Goal: Information Seeking & Learning: Understand process/instructions

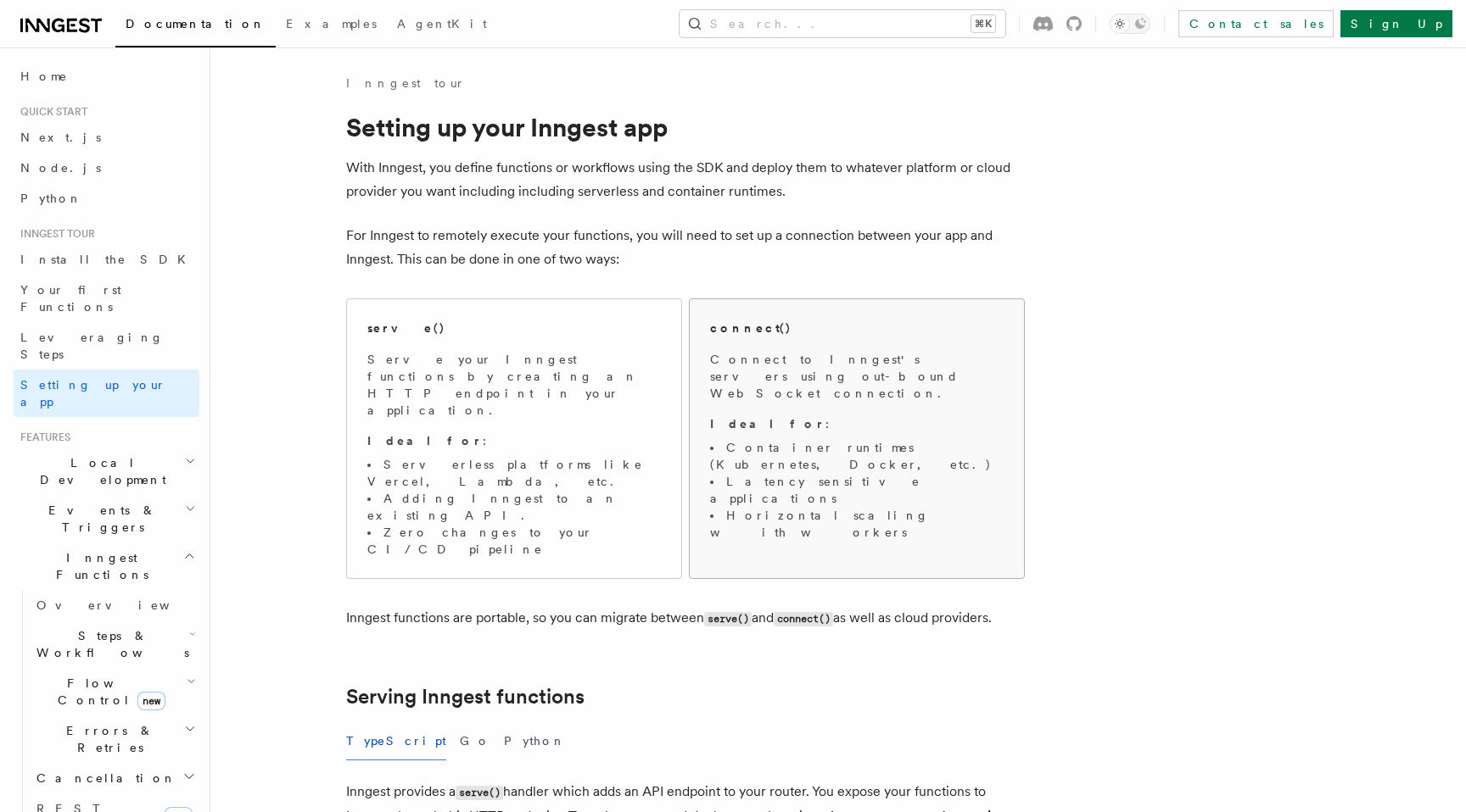
click at [758, 368] on p "Connect to Inngest's servers using out-bound WebSocket connection." at bounding box center [856, 376] width 293 height 51
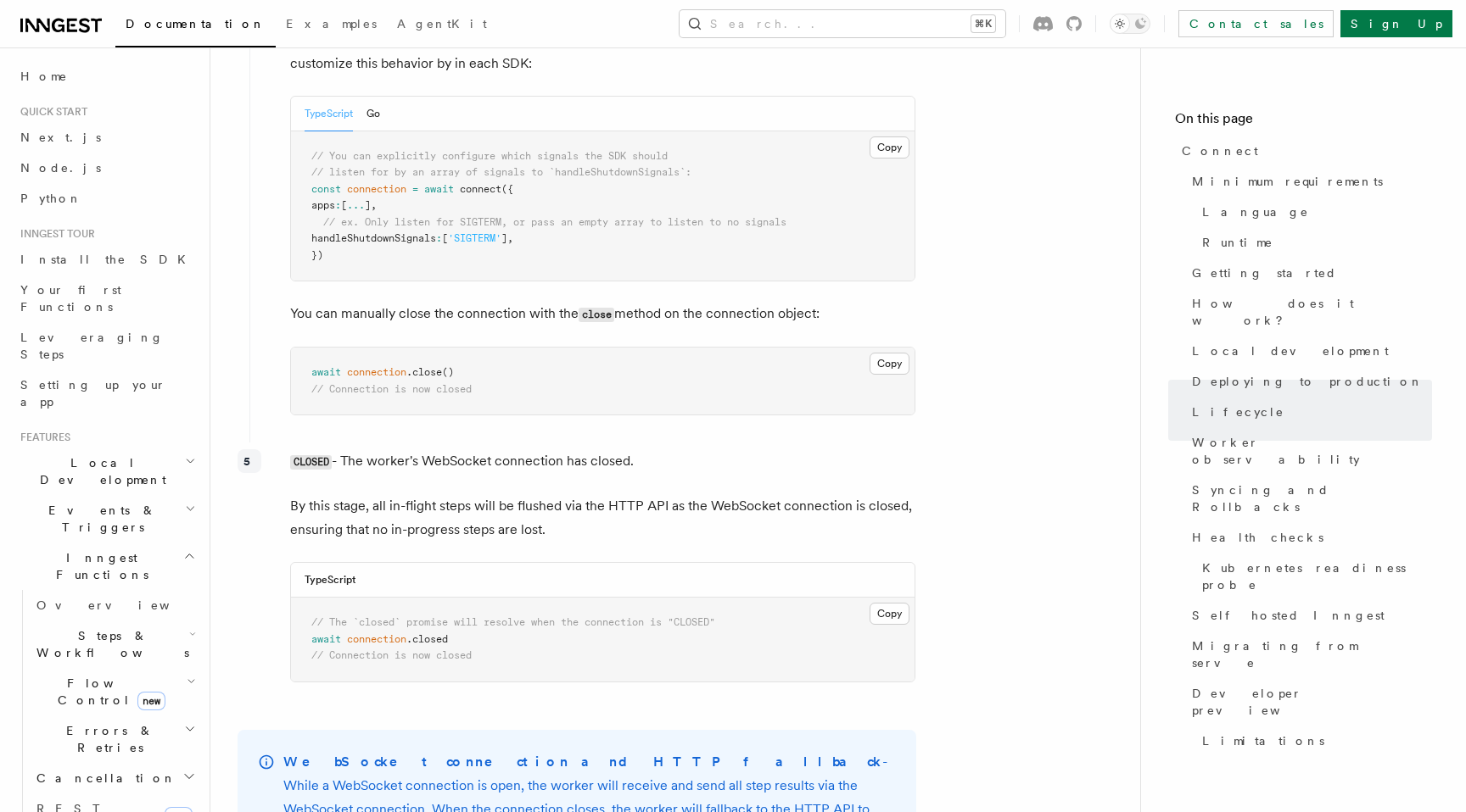
scroll to position [5035, 0]
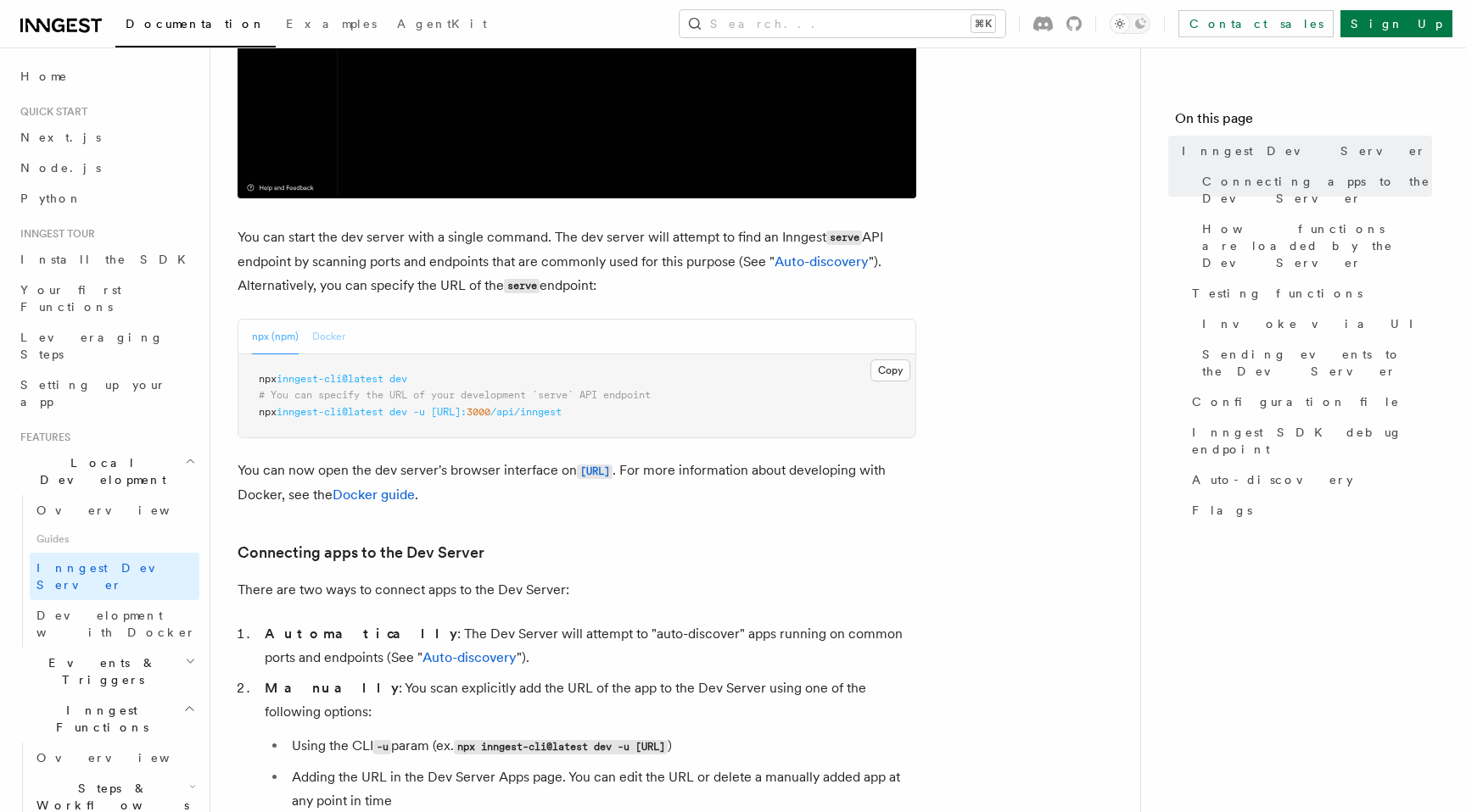
click at [316, 332] on button "Docker" at bounding box center [328, 337] width 33 height 35
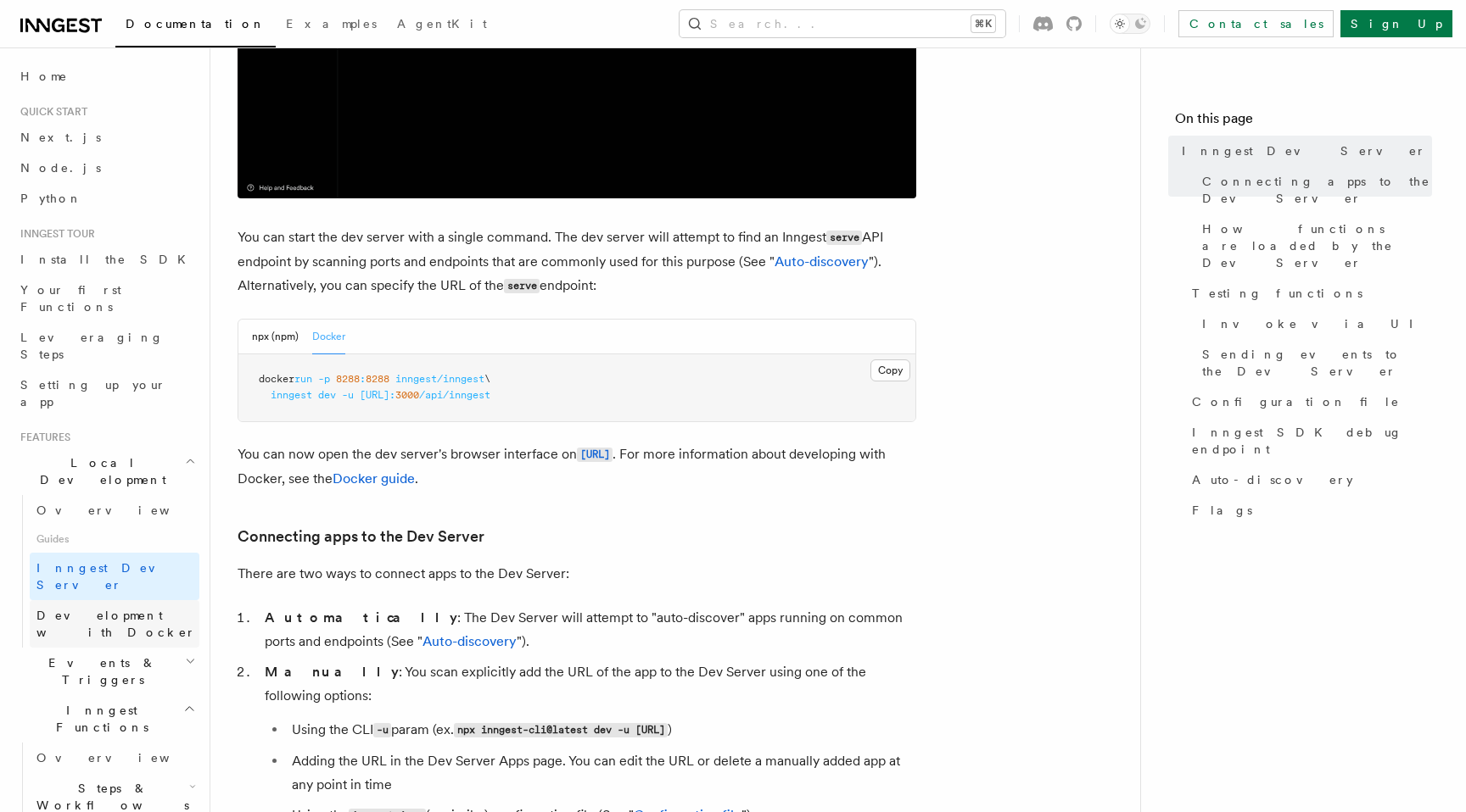
click at [85, 609] on span "Development with Docker" at bounding box center [116, 624] width 160 height 30
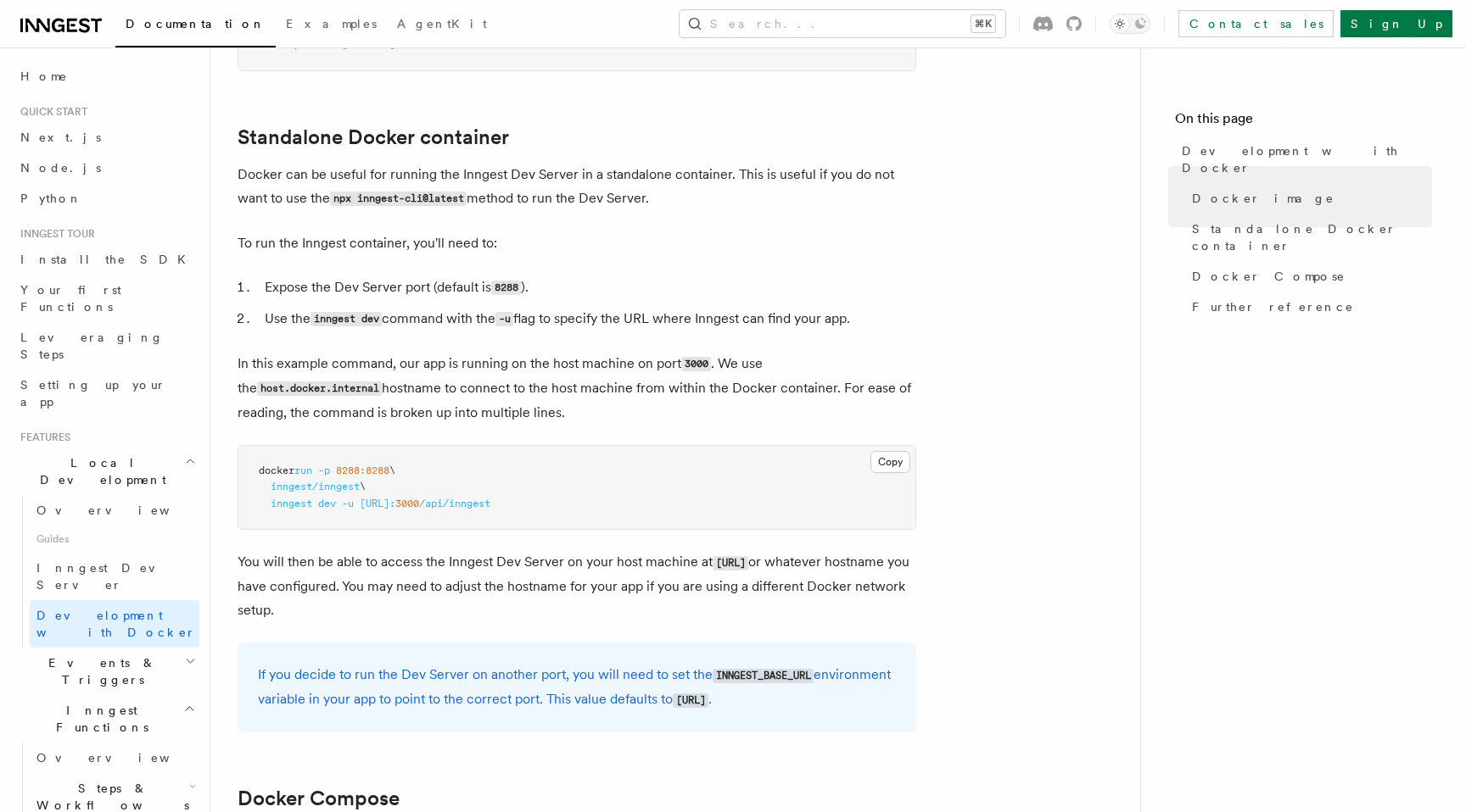
scroll to position [429, 0]
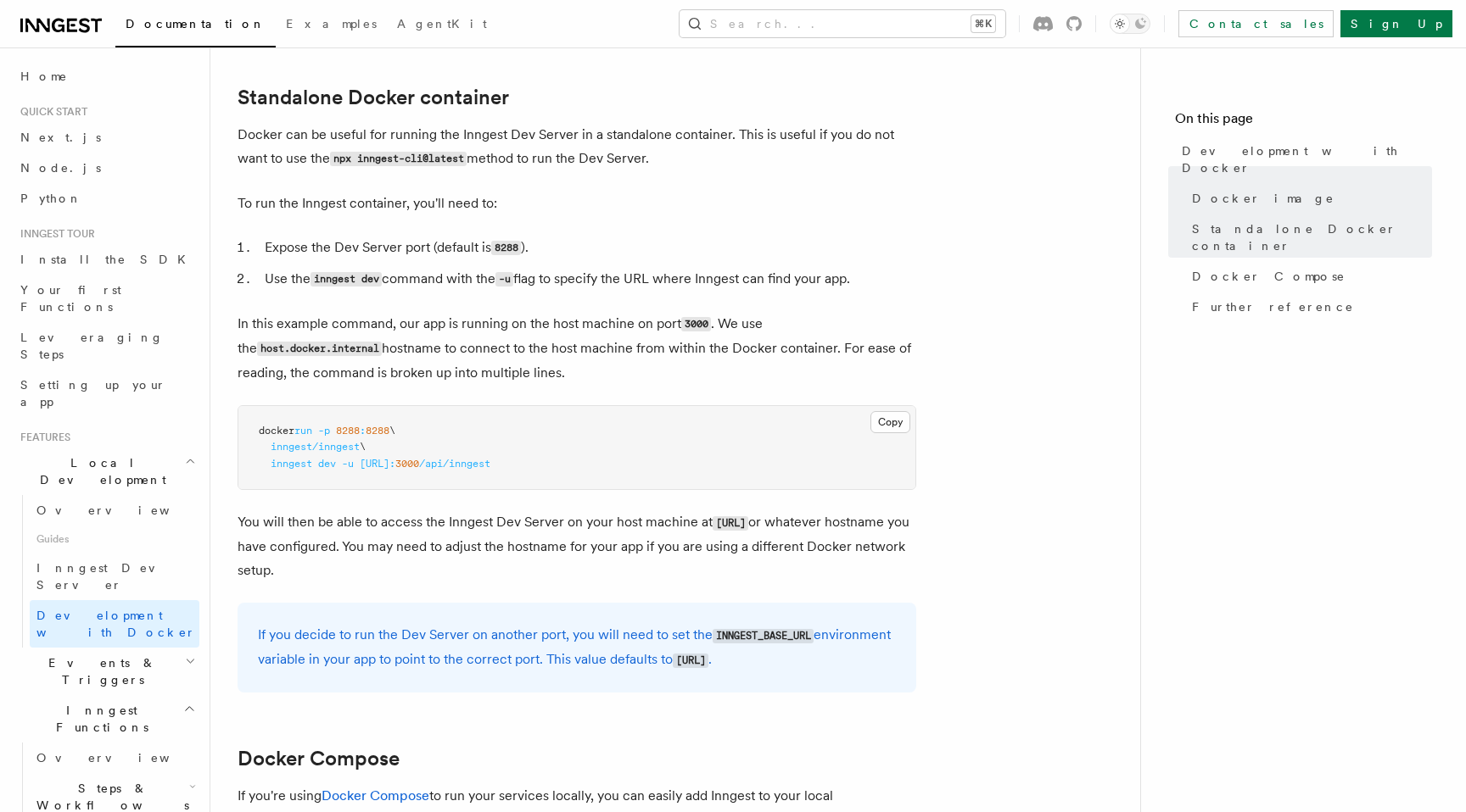
drag, startPoint x: 407, startPoint y: 465, endPoint x: 525, endPoint y: 472, distance: 118.2
click at [395, 470] on span "http://host.docker.internal:" at bounding box center [377, 463] width 36 height 12
copy span "host.docker.internal"
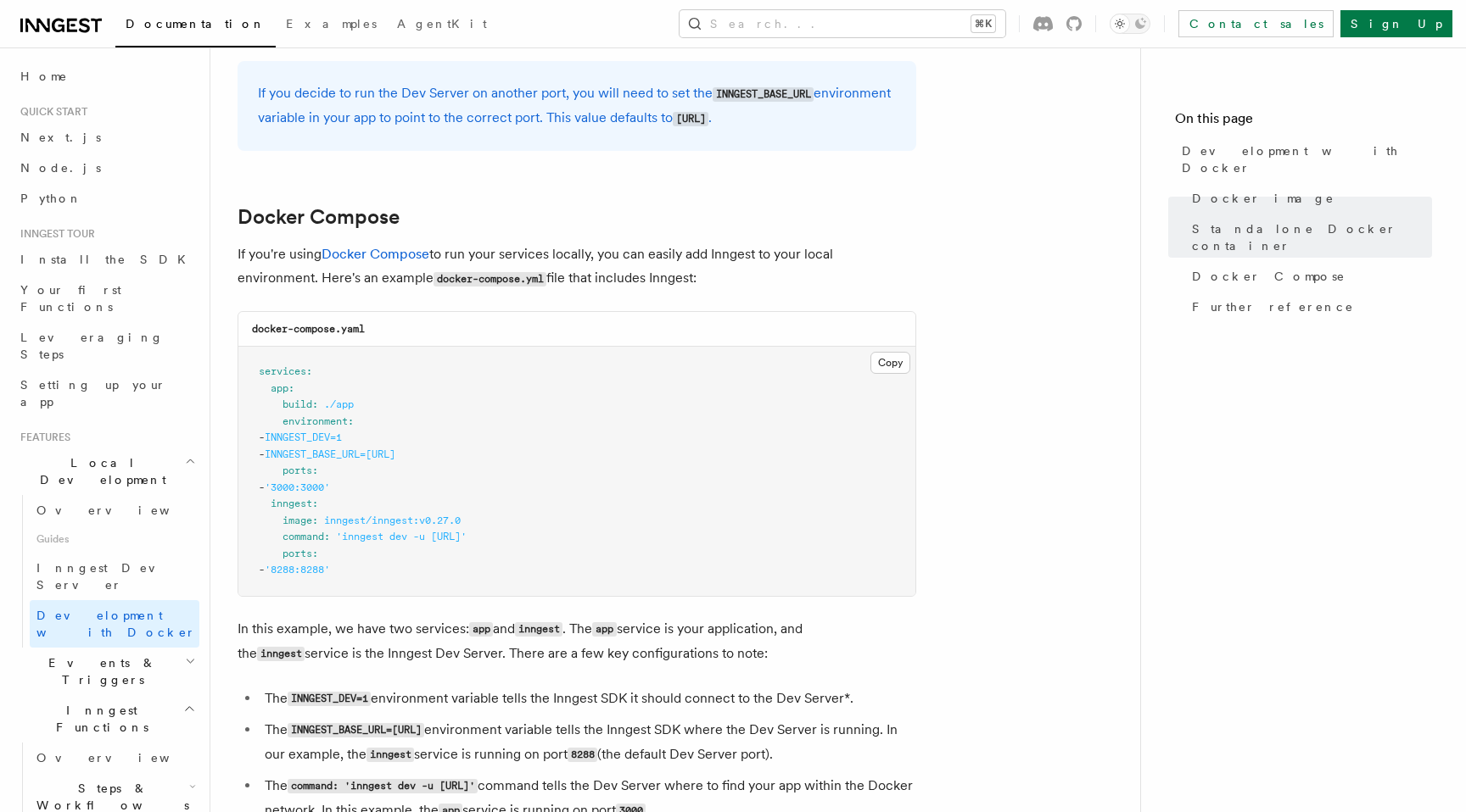
scroll to position [956, 0]
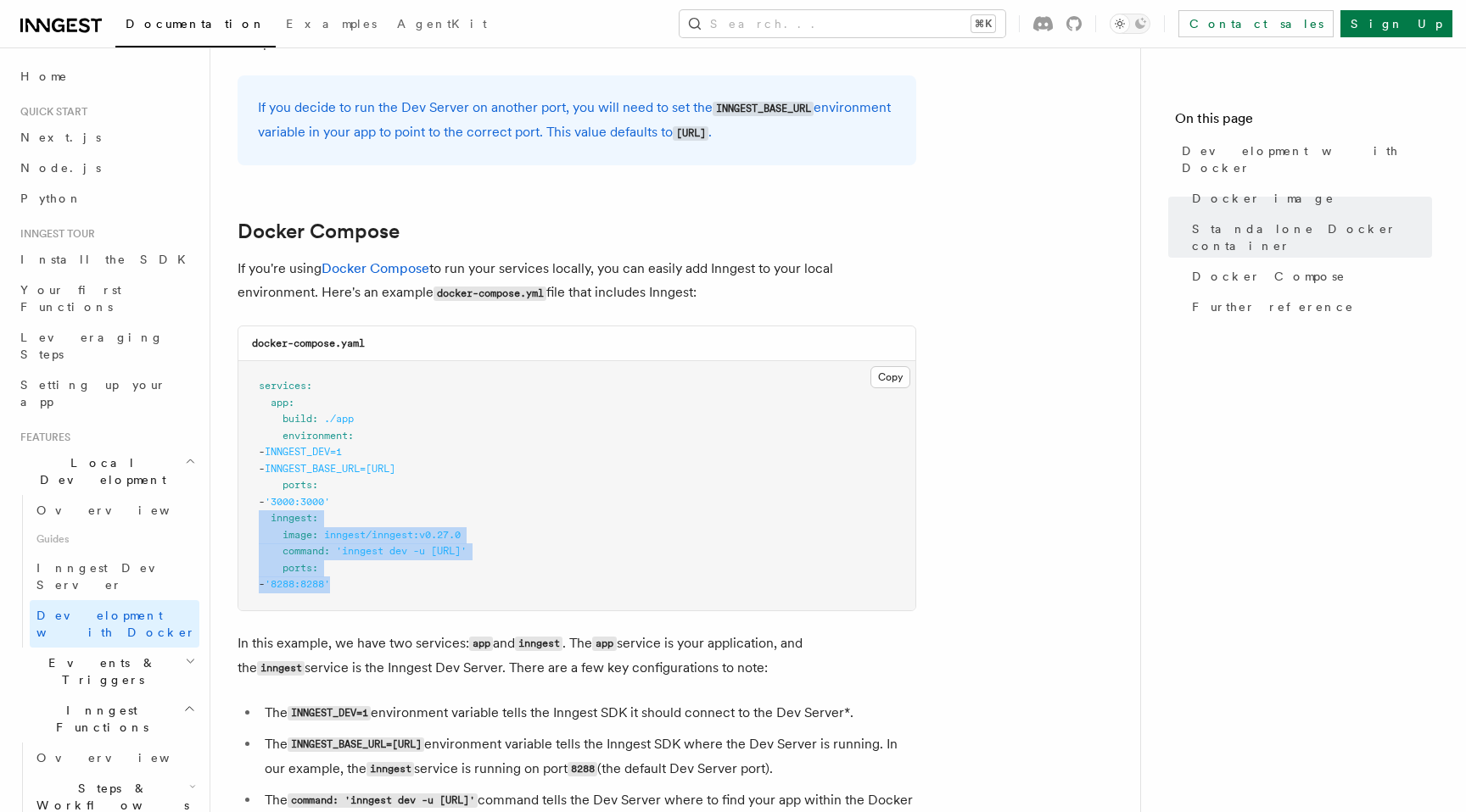
drag, startPoint x: 400, startPoint y: 599, endPoint x: 218, endPoint y: 525, distance: 196.5
click at [218, 525] on div "Features Local Development Development with Docker Inngest provides a Docker im…" at bounding box center [702, 289] width 984 height 2490
copy code "inngest : image : inngest/inngest:v0.27.0 command : 'inngest dev -u http://app:…"
click at [617, 484] on pre "services : app : build : ./app environment : - INNGEST_DEV=1 - INNGEST_BASE_URL…" at bounding box center [576, 486] width 677 height 250
click at [395, 473] on span "INNGEST_BASE_URL=http://inngest:8288" at bounding box center [330, 468] width 130 height 12
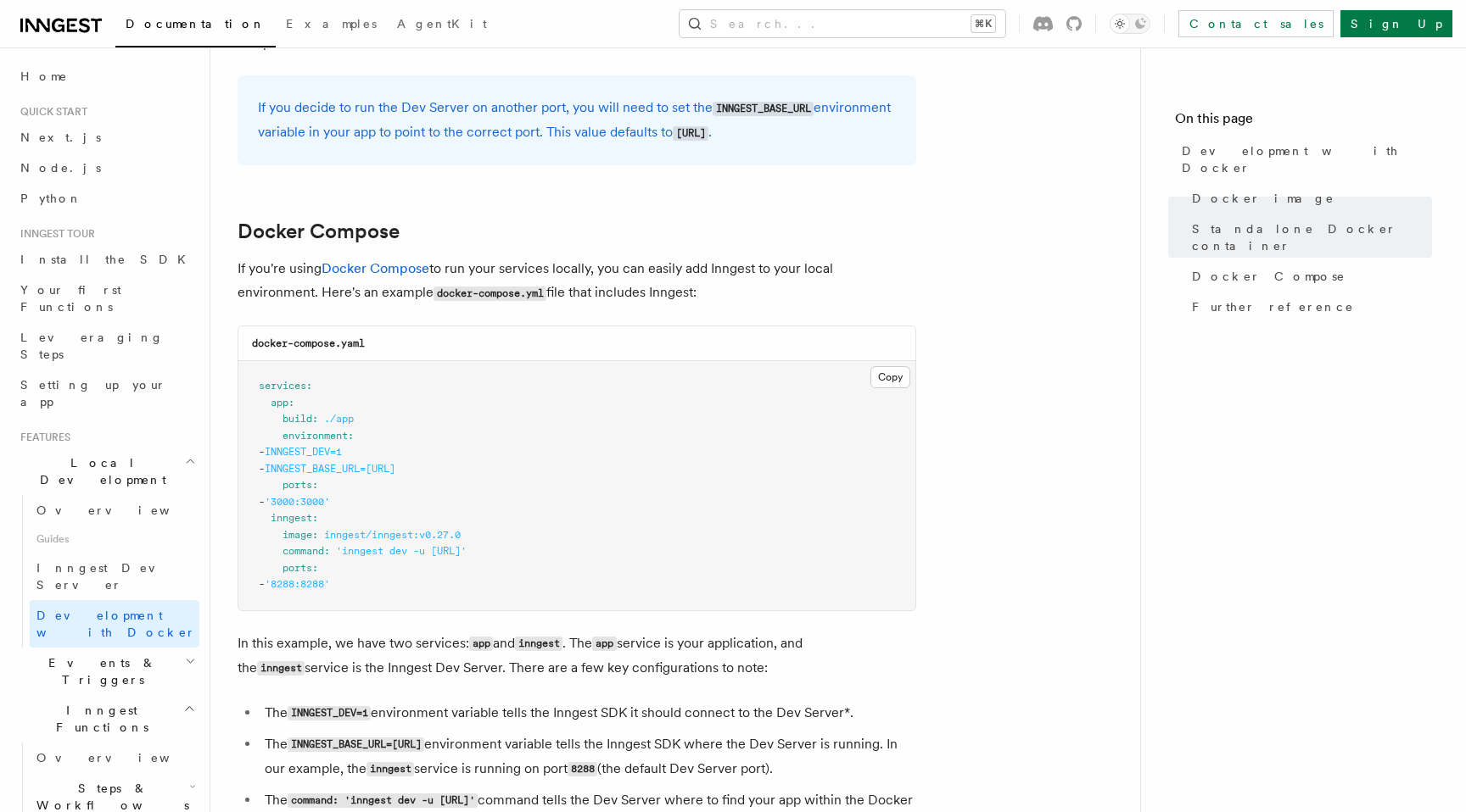
click at [395, 473] on span "INNGEST_BASE_URL=http://inngest:8288" at bounding box center [330, 468] width 130 height 12
copy span "inngest"
click at [700, 518] on pre "services : app : build : ./app environment : - INNGEST_DEV=1 - INNGEST_BASE_URL…" at bounding box center [576, 486] width 677 height 250
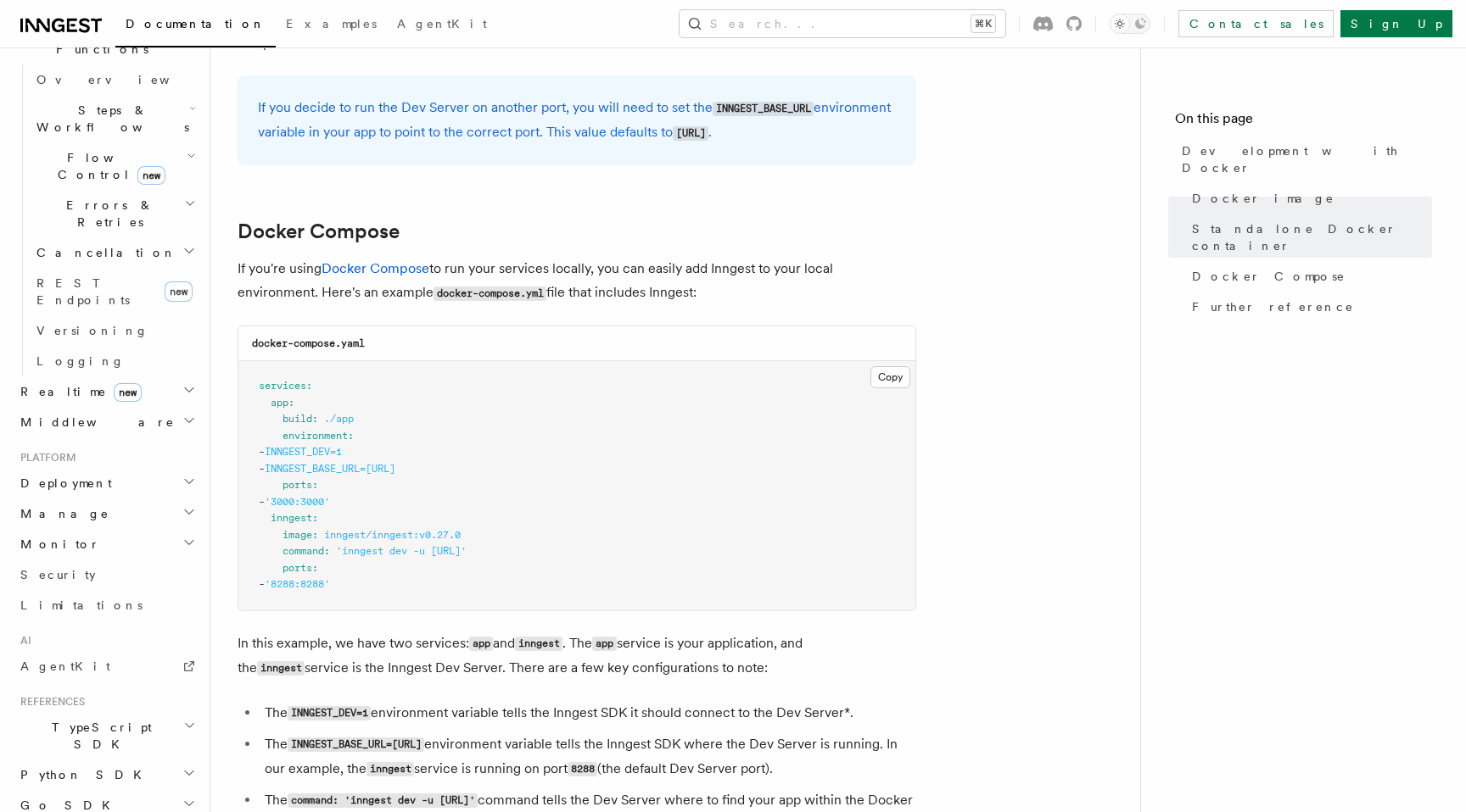
scroll to position [697, 0]
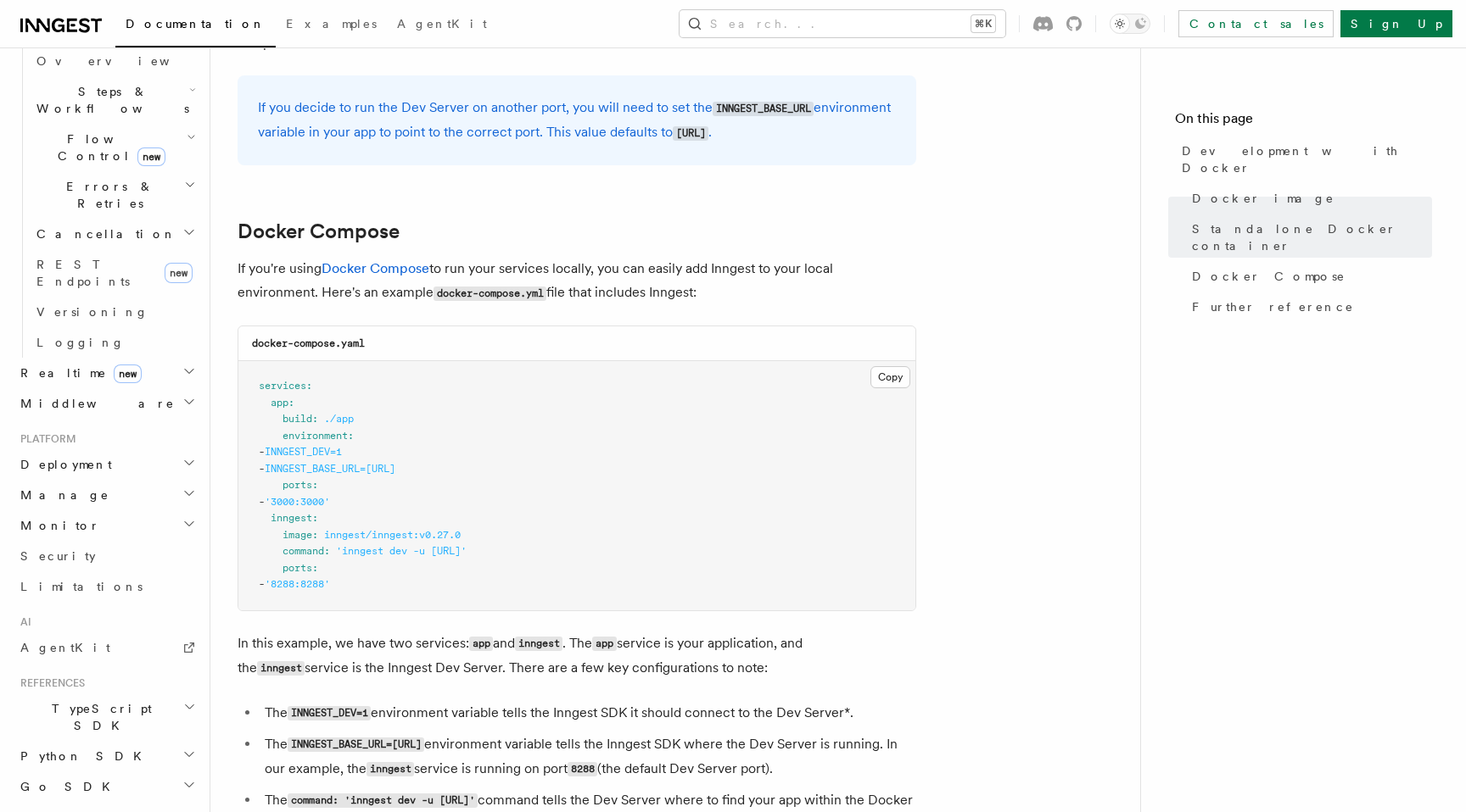
click at [187, 701] on icon "button" at bounding box center [189, 707] width 12 height 13
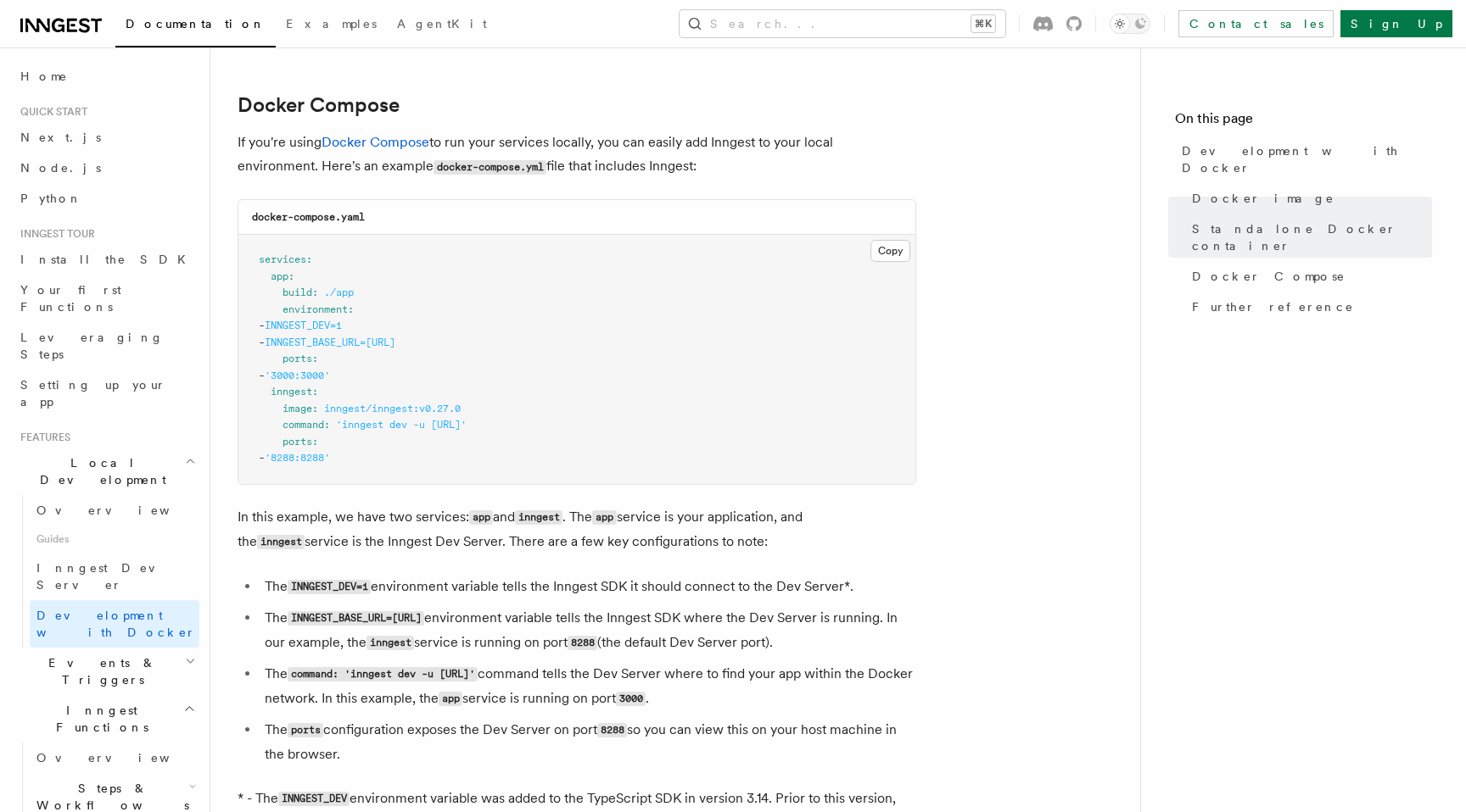
scroll to position [1087, 0]
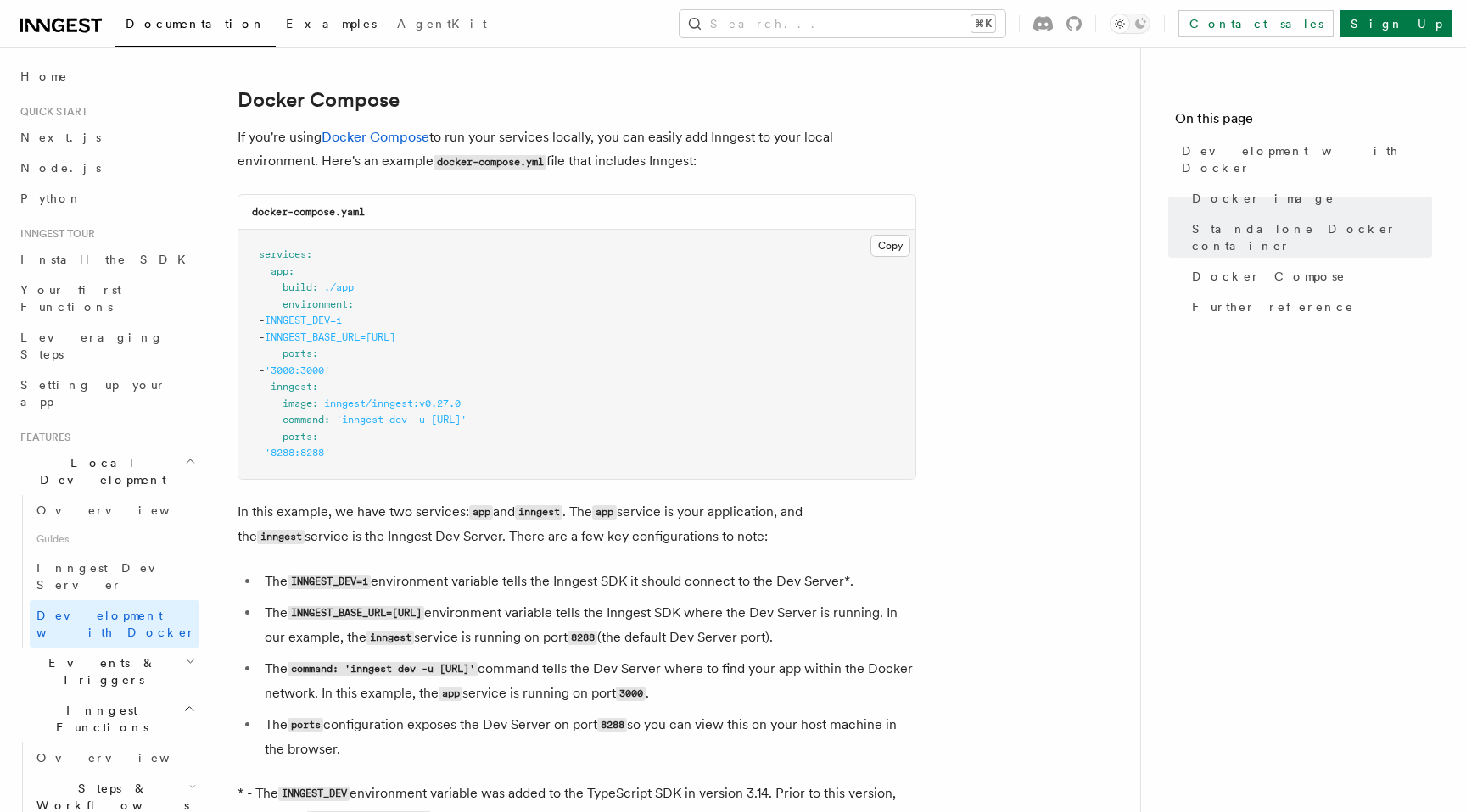
click at [286, 24] on span "Examples" at bounding box center [332, 23] width 91 height 13
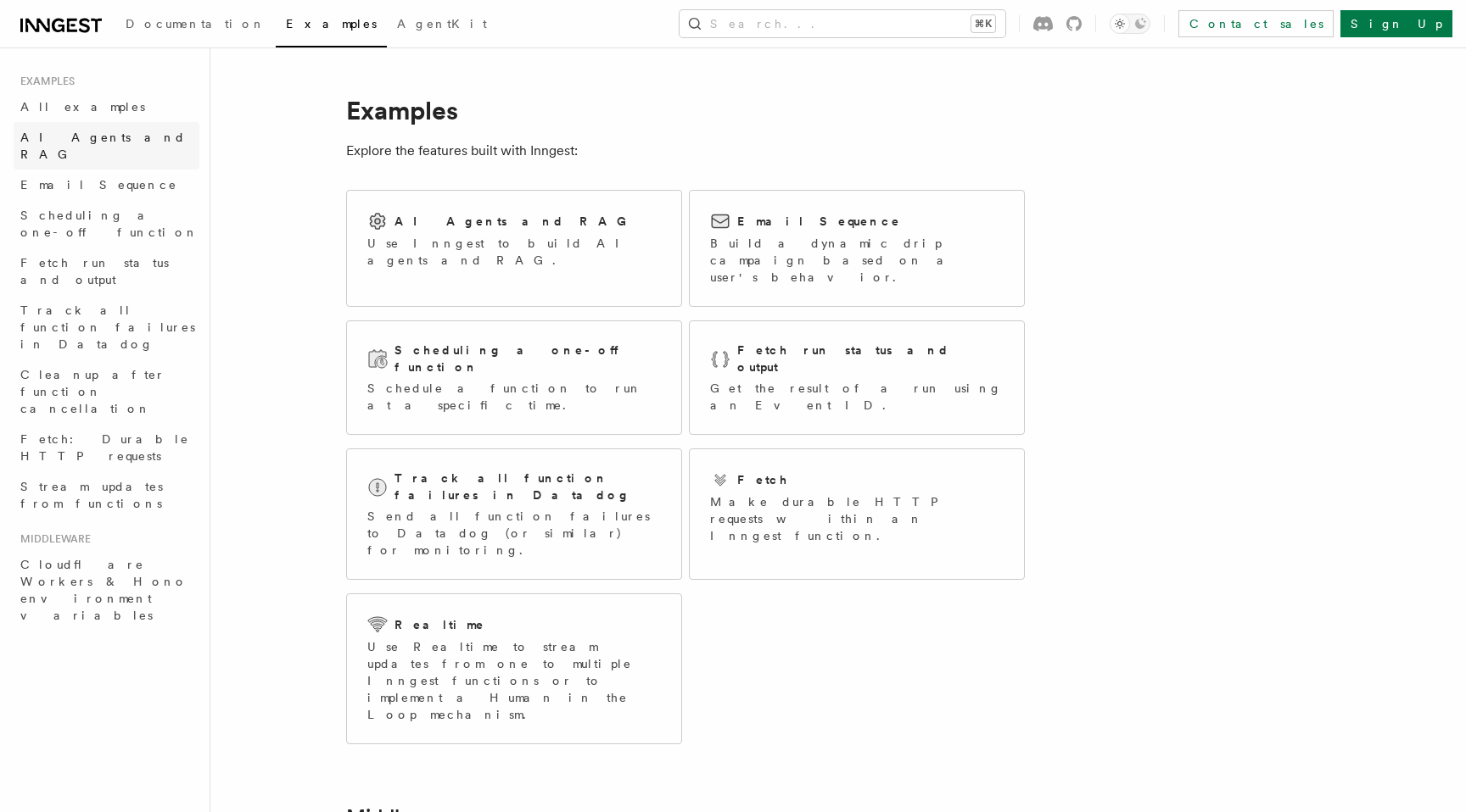
click at [95, 139] on span "AI Agents and RAG" at bounding box center [103, 145] width 165 height 30
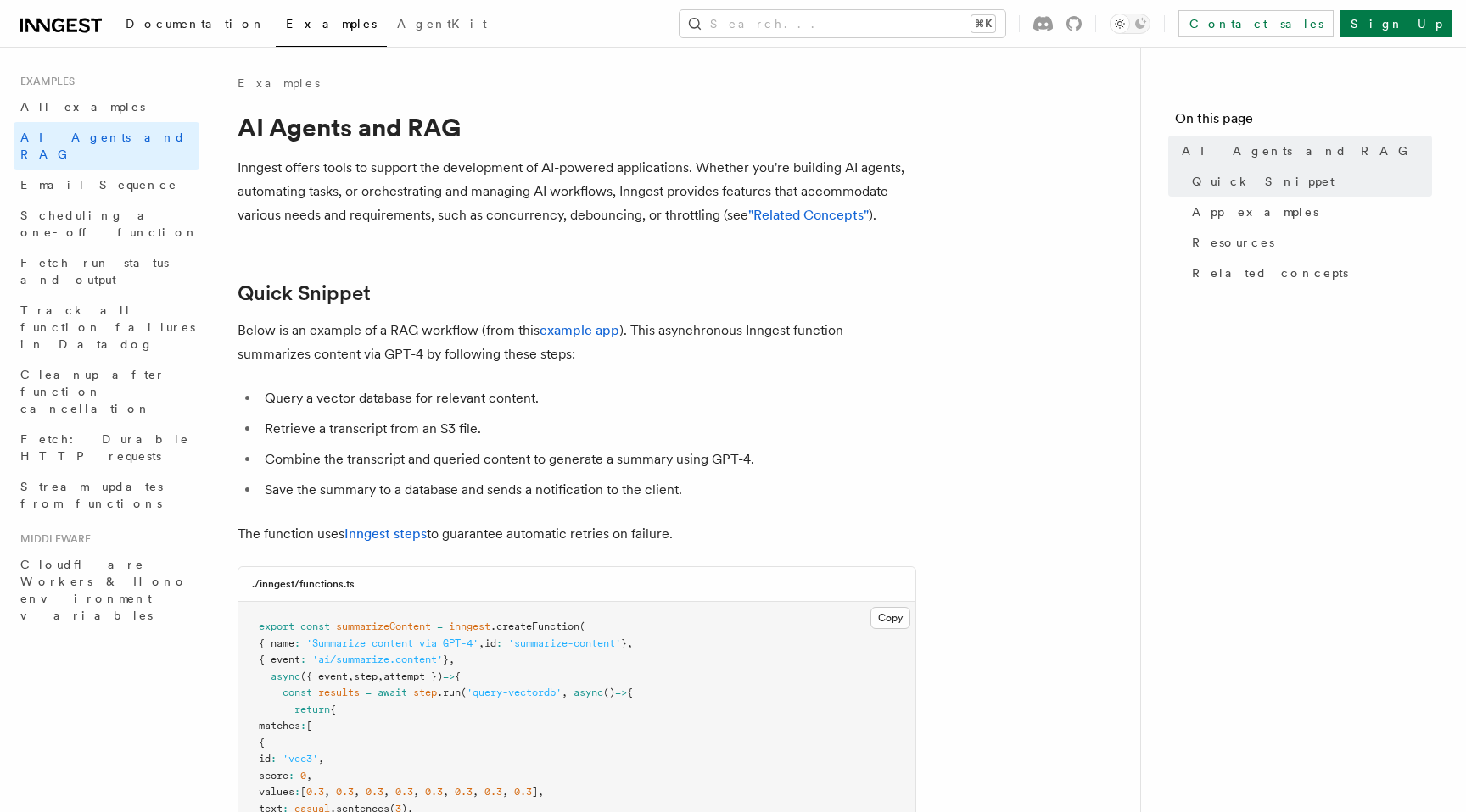
click at [133, 24] on span "Documentation" at bounding box center [195, 23] width 140 height 13
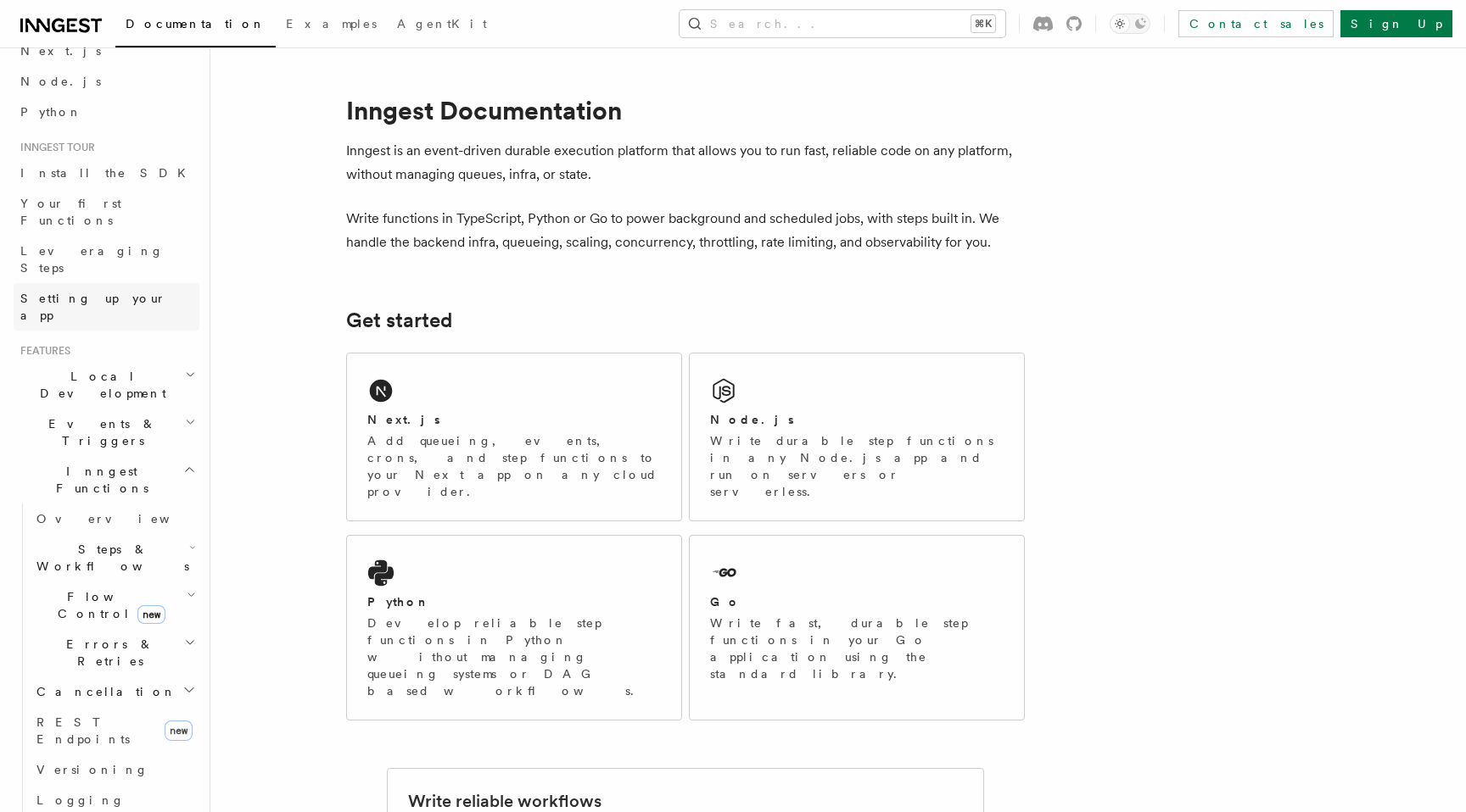
scroll to position [99, 0]
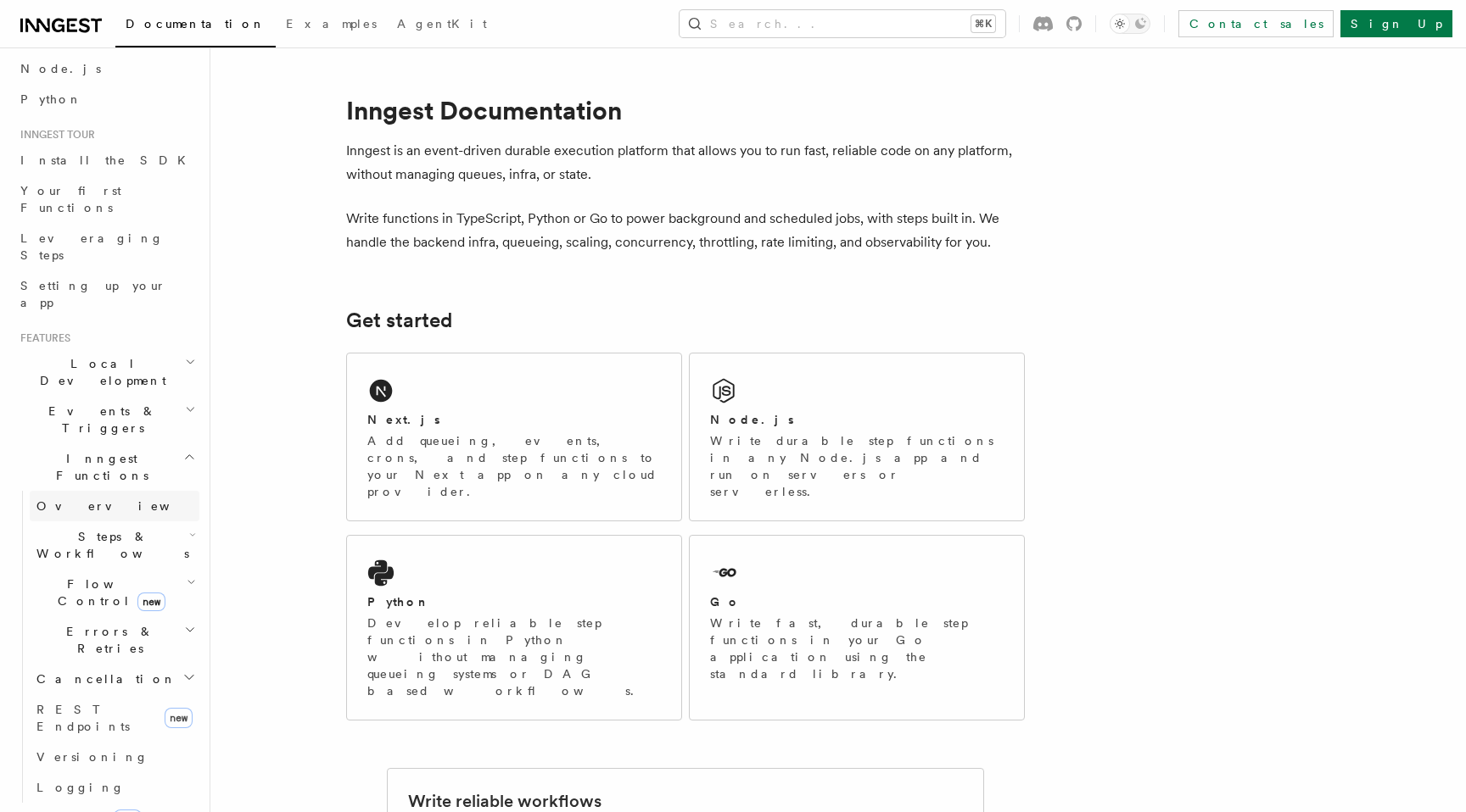
click at [98, 491] on link "Overview" at bounding box center [114, 506] width 169 height 30
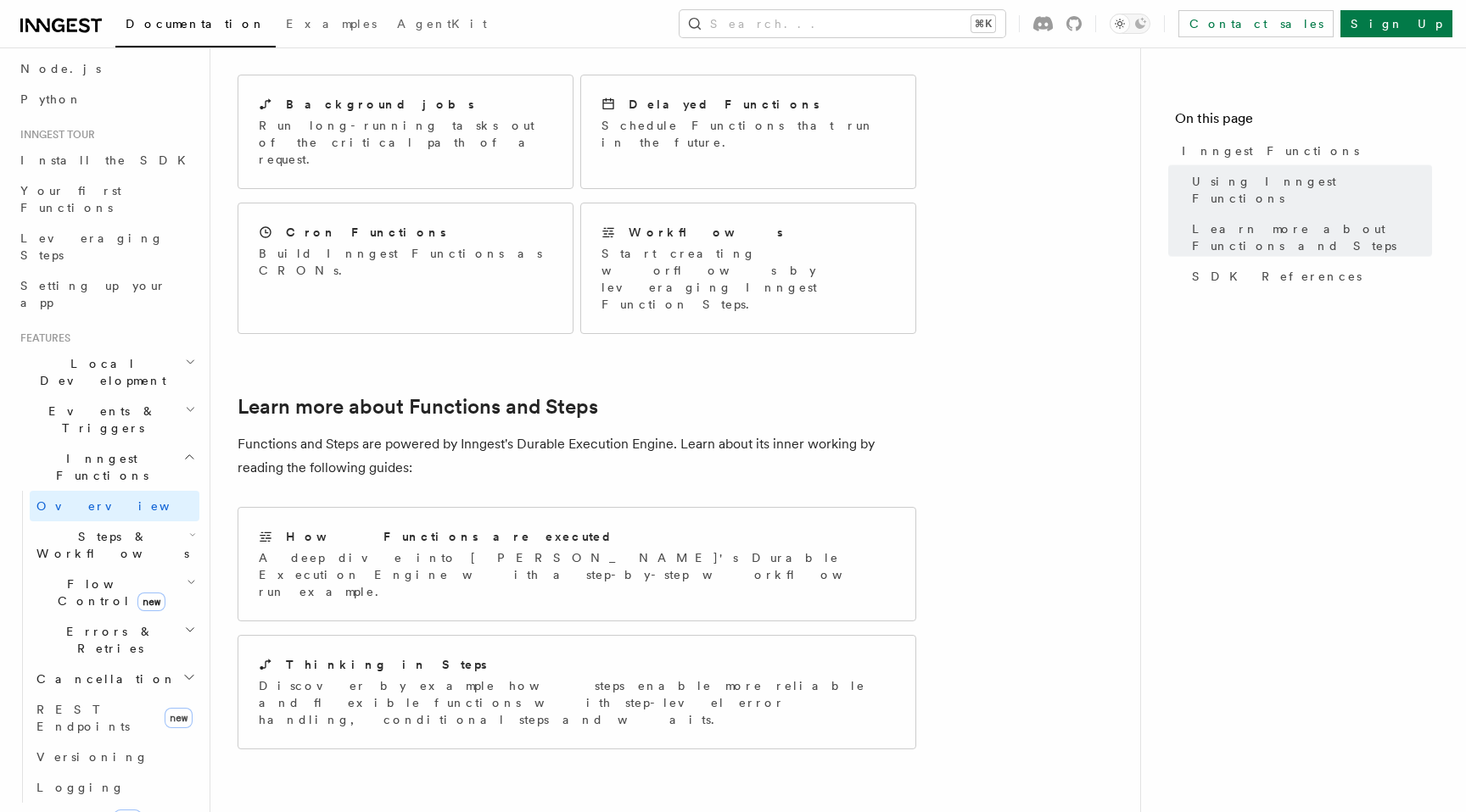
scroll to position [935, 0]
click at [185, 403] on icon "button" at bounding box center [190, 409] width 11 height 13
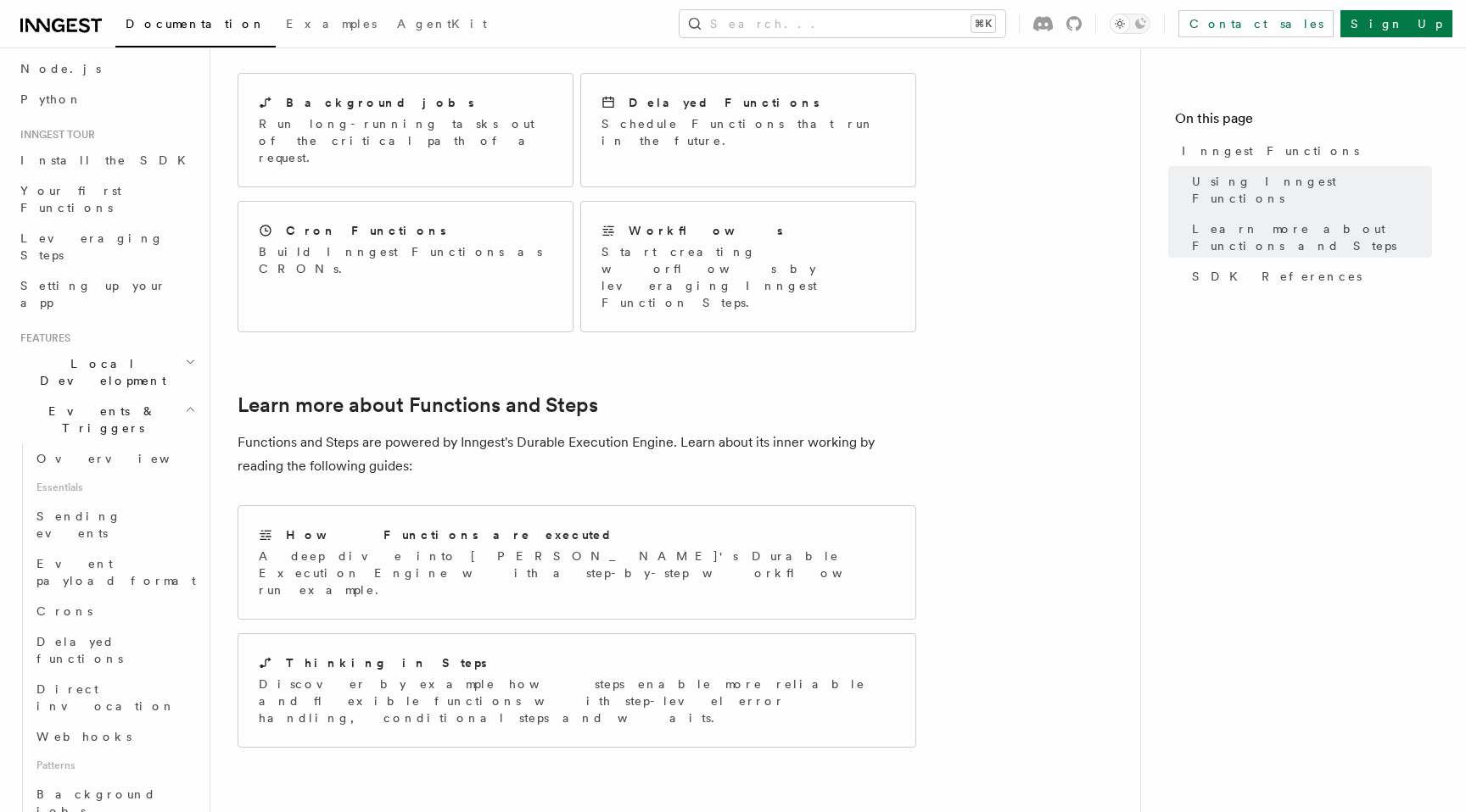
click at [185, 403] on icon "button" at bounding box center [190, 409] width 11 height 13
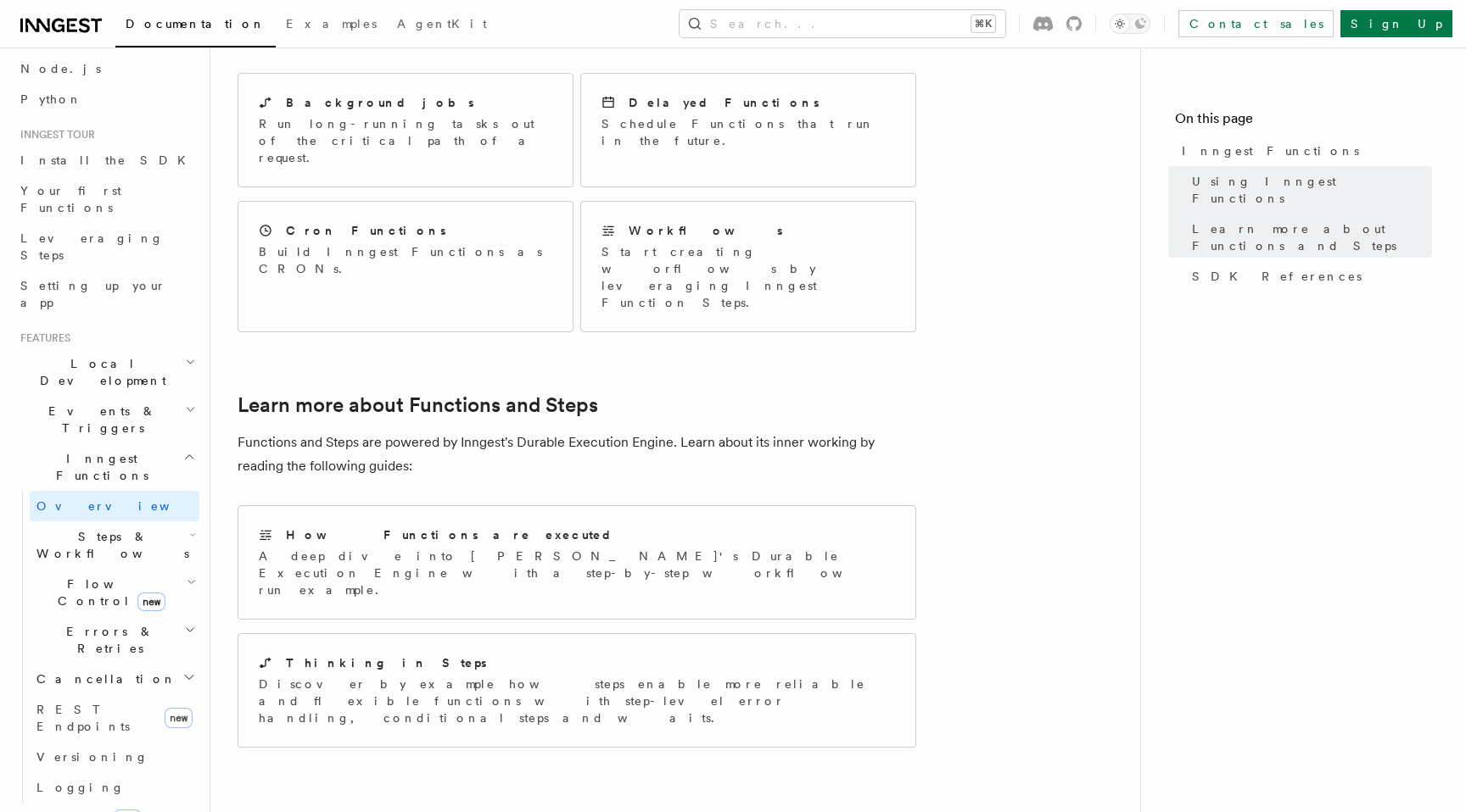
click at [189, 356] on icon "button" at bounding box center [190, 362] width 11 height 13
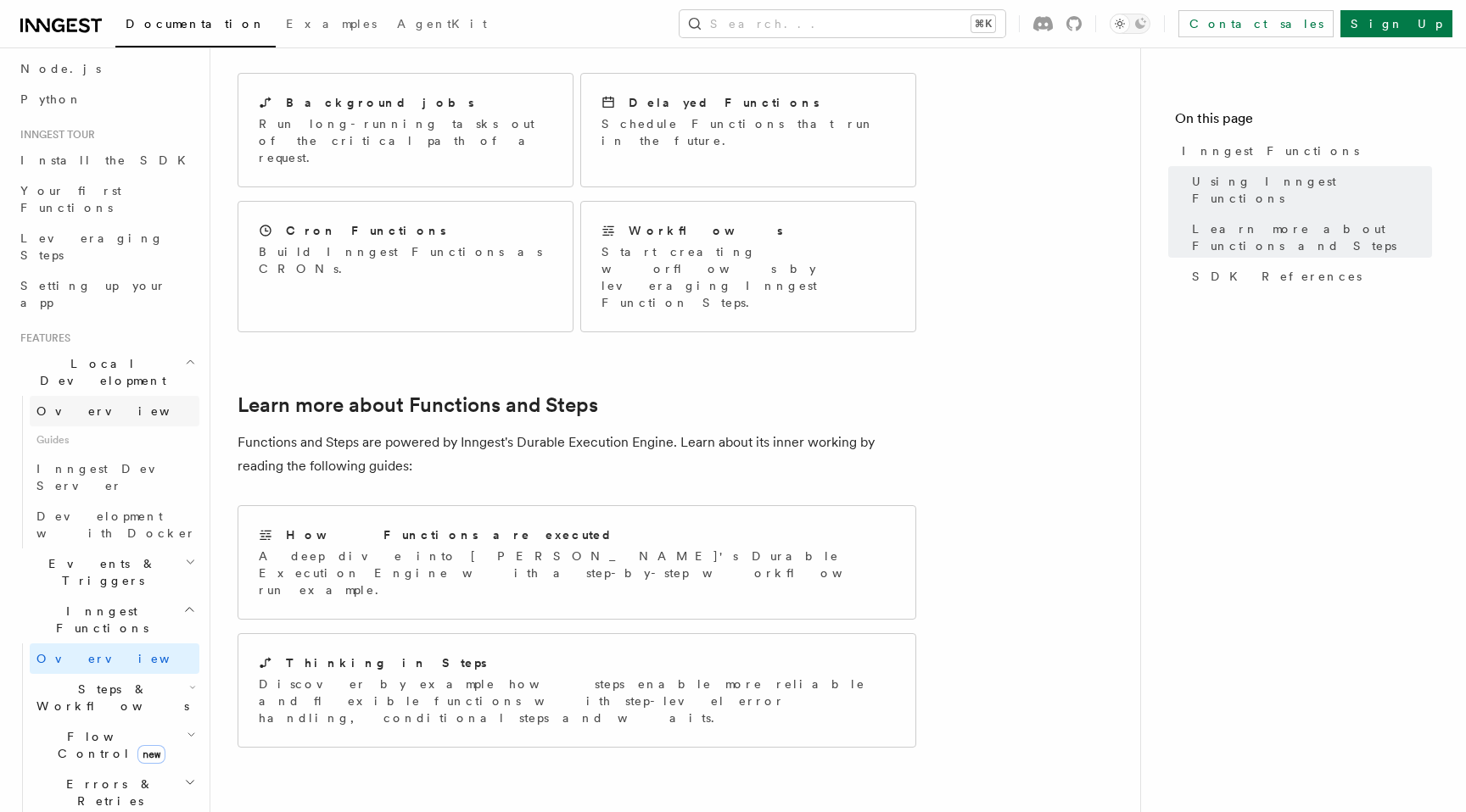
click at [71, 405] on span "Overview" at bounding box center [124, 411] width 175 height 13
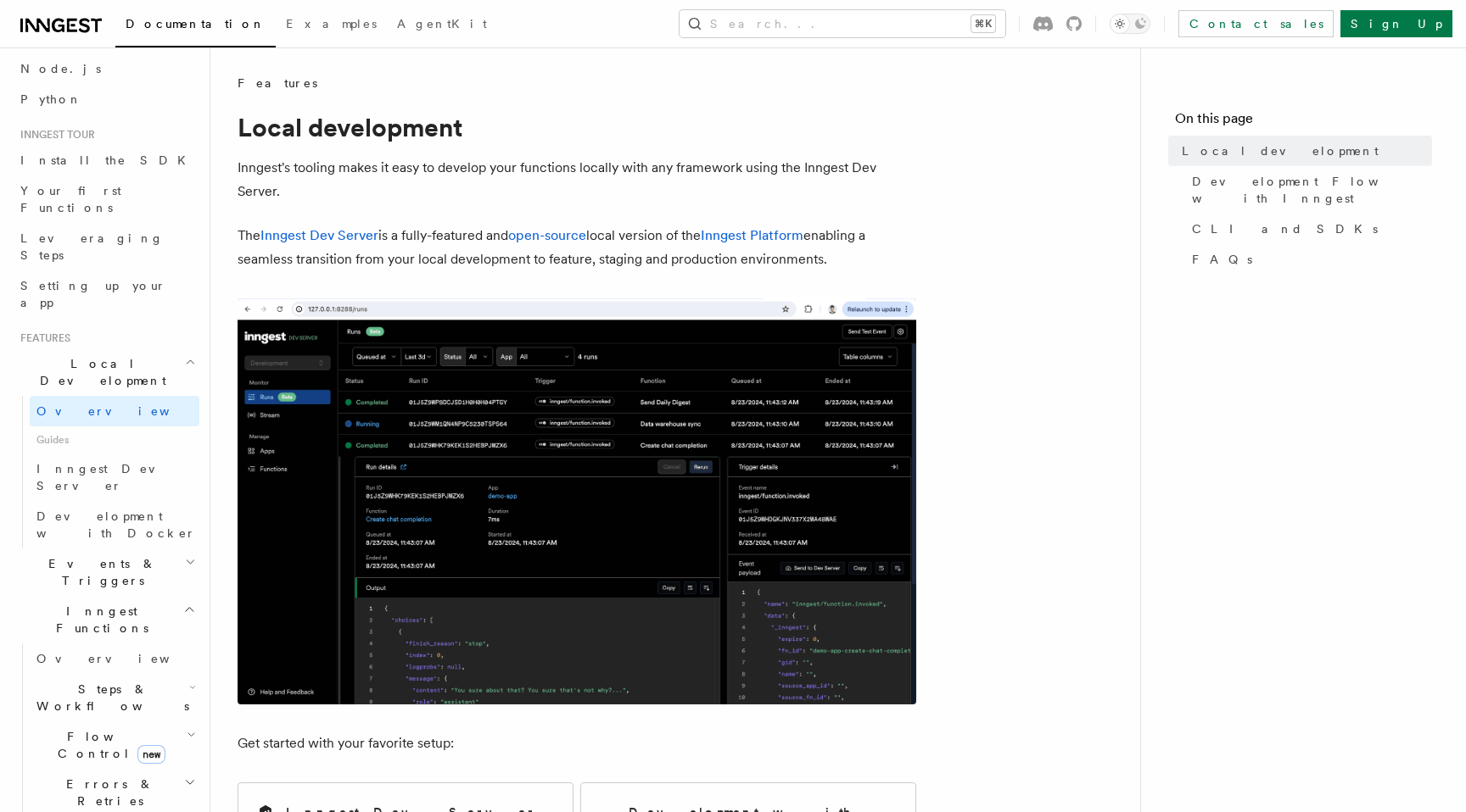
click at [62, 426] on span "Guides" at bounding box center [114, 439] width 169 height 27
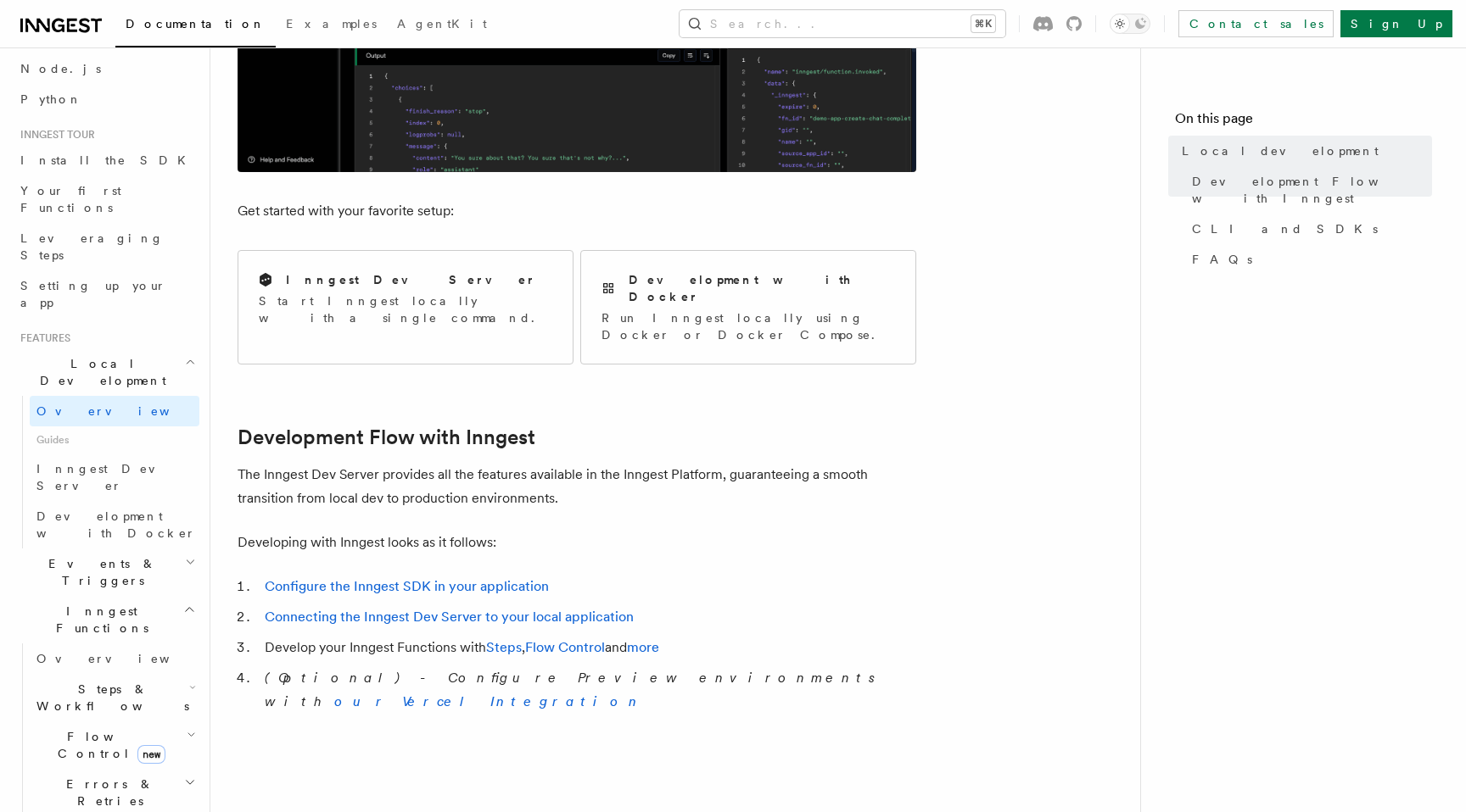
scroll to position [534, 0]
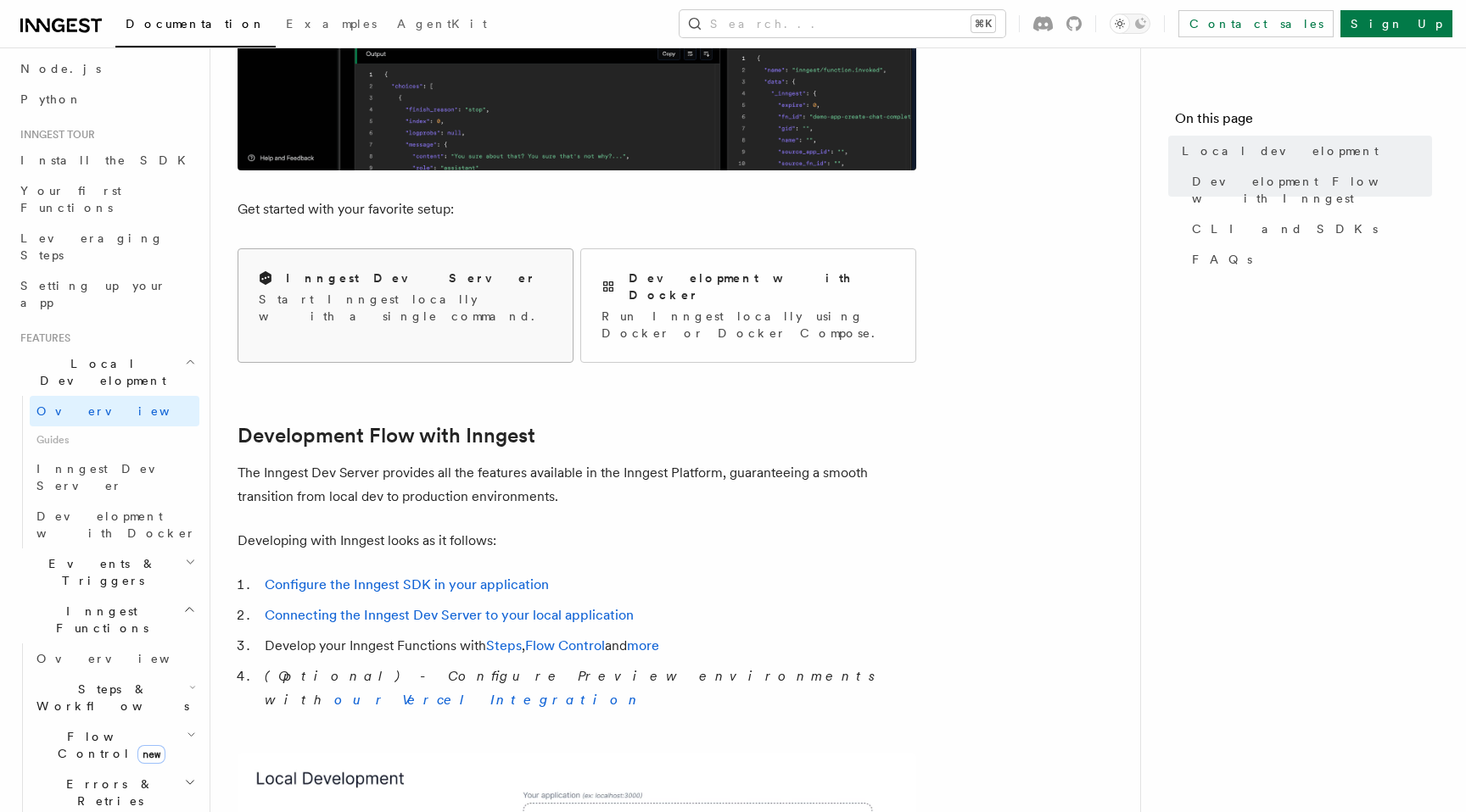
click at [490, 284] on div "Inngest Dev Server" at bounding box center [405, 278] width 293 height 18
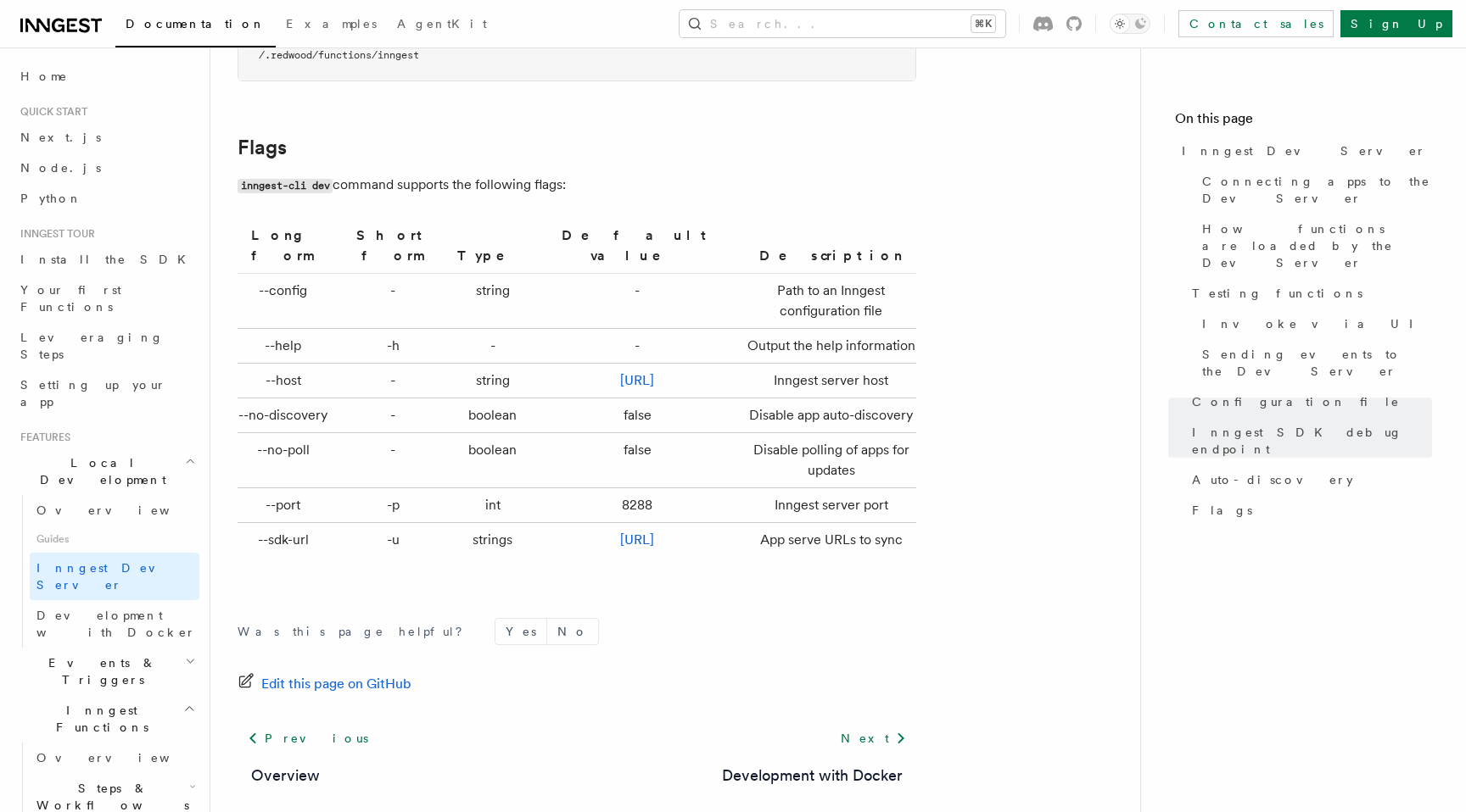
scroll to position [5621, 0]
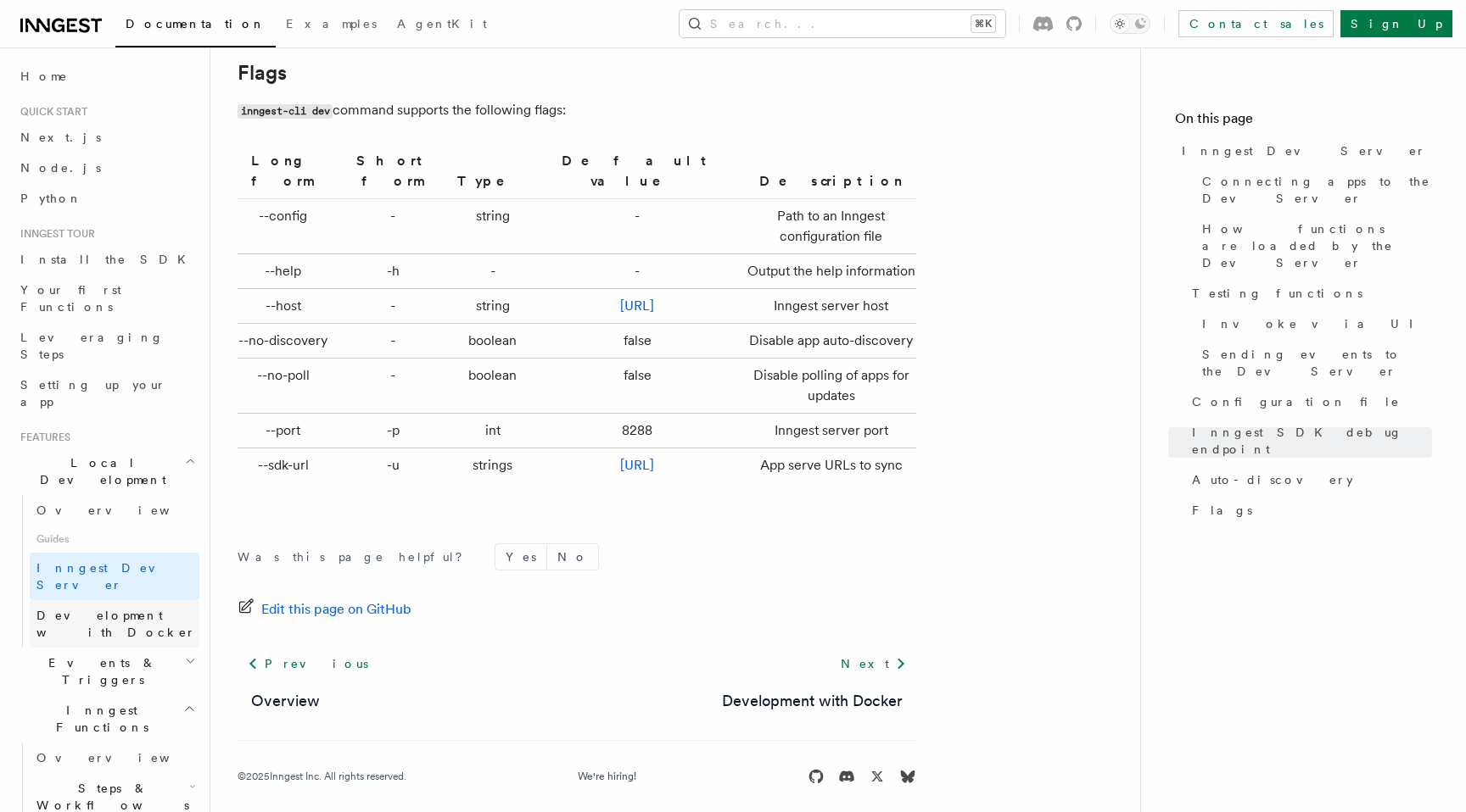
click at [142, 609] on span "Development with Docker" at bounding box center [116, 624] width 160 height 30
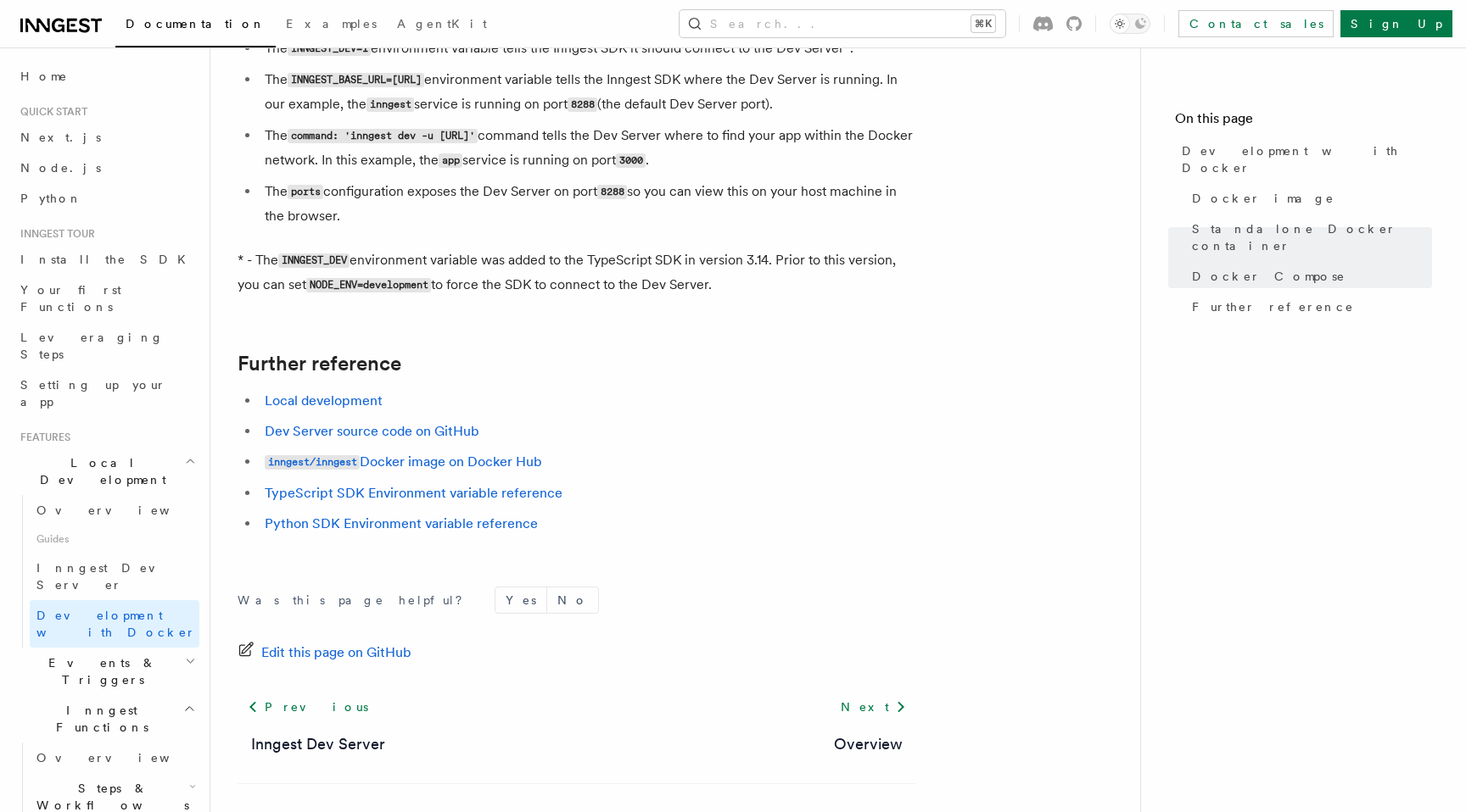
scroll to position [1633, 0]
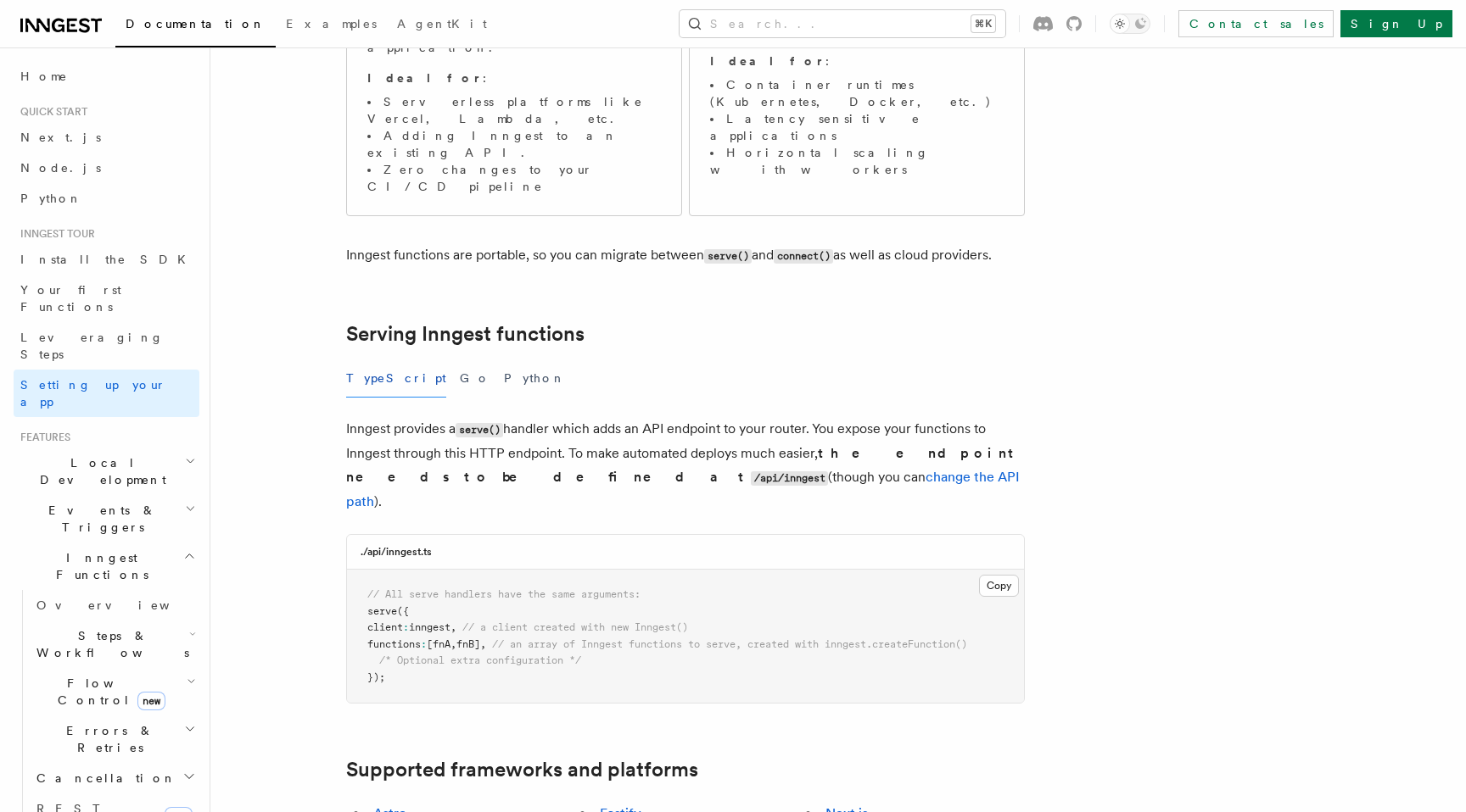
scroll to position [350, 0]
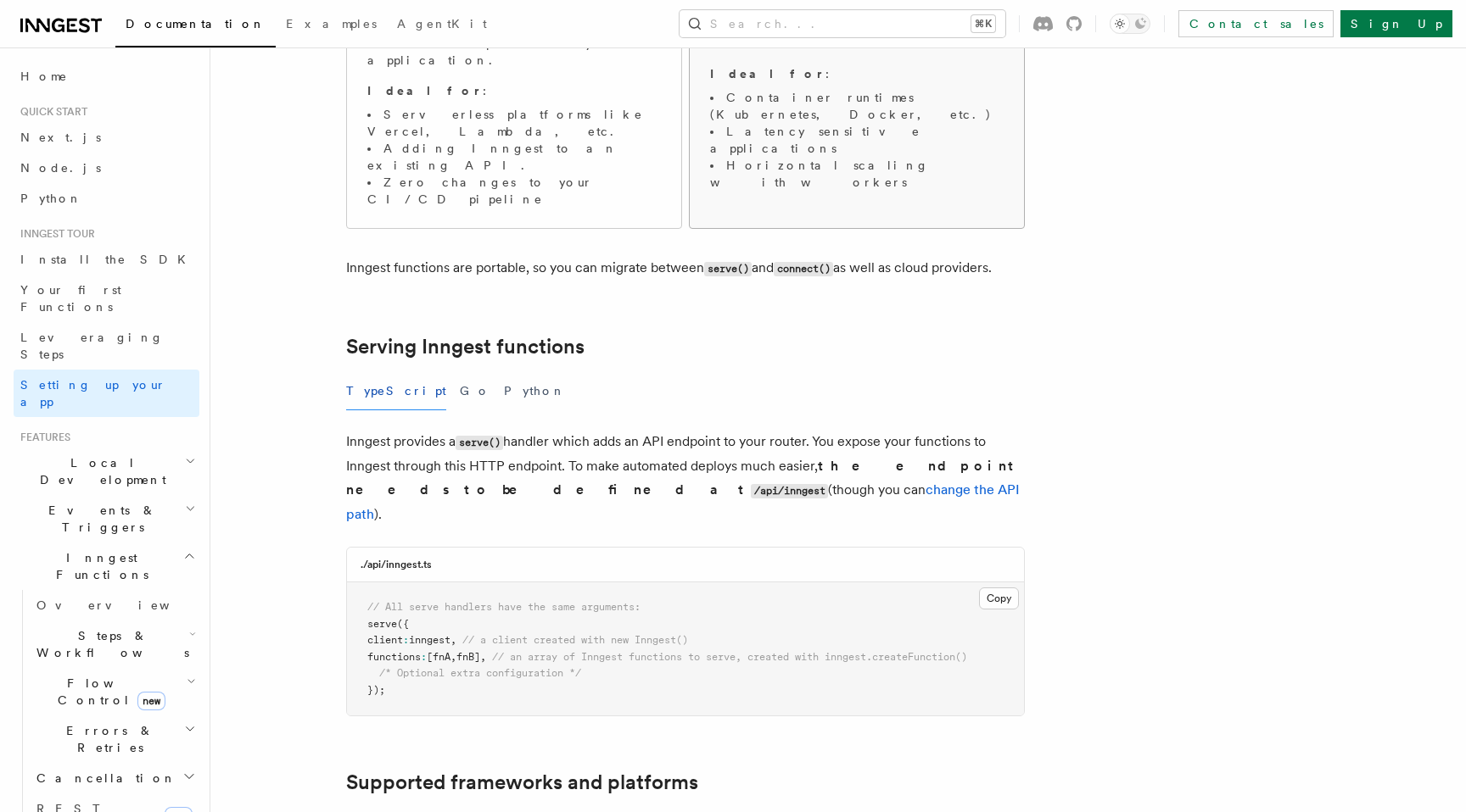
click at [855, 157] on li "Horizontal scaling with workers" at bounding box center [856, 174] width 293 height 34
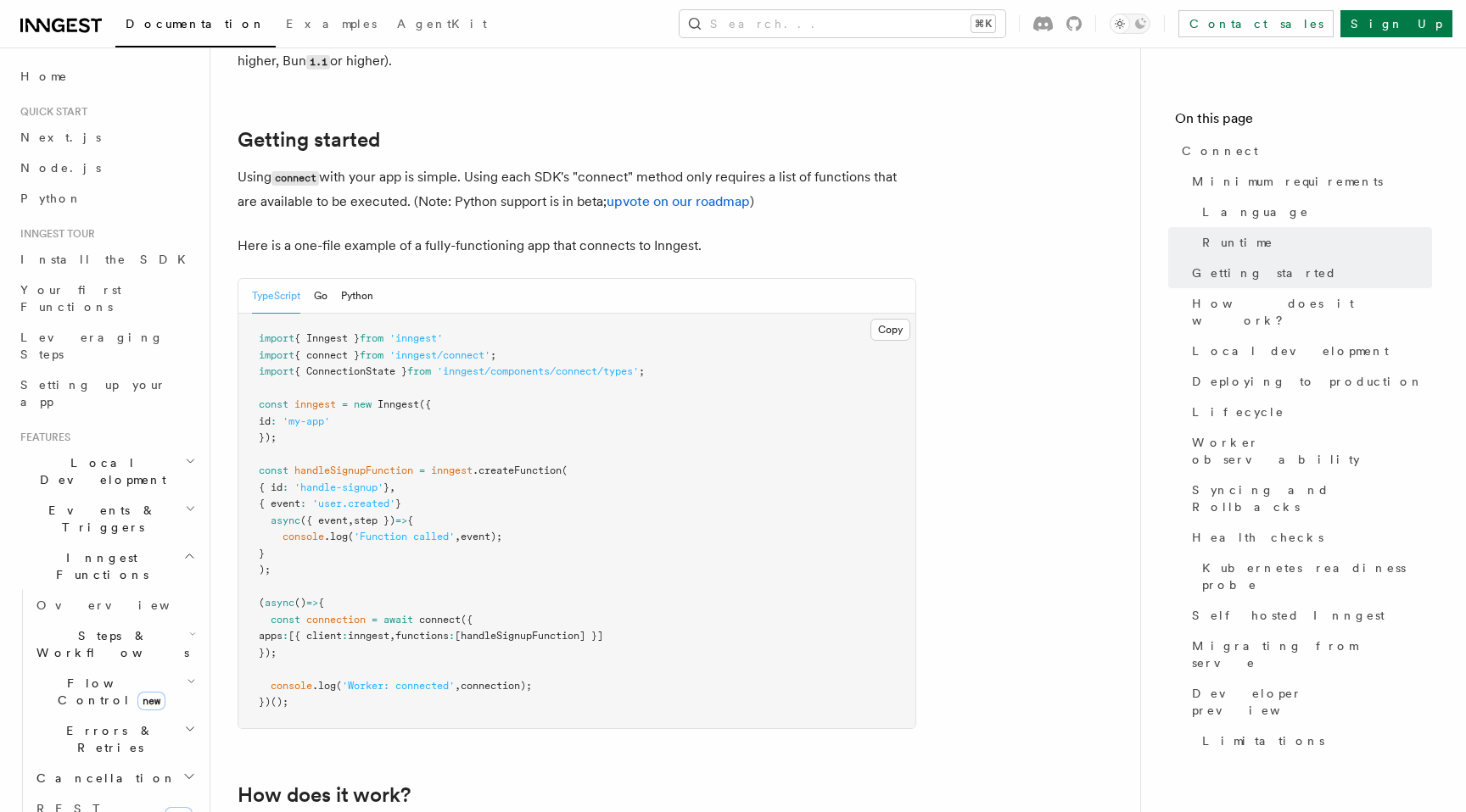
scroll to position [1087, 0]
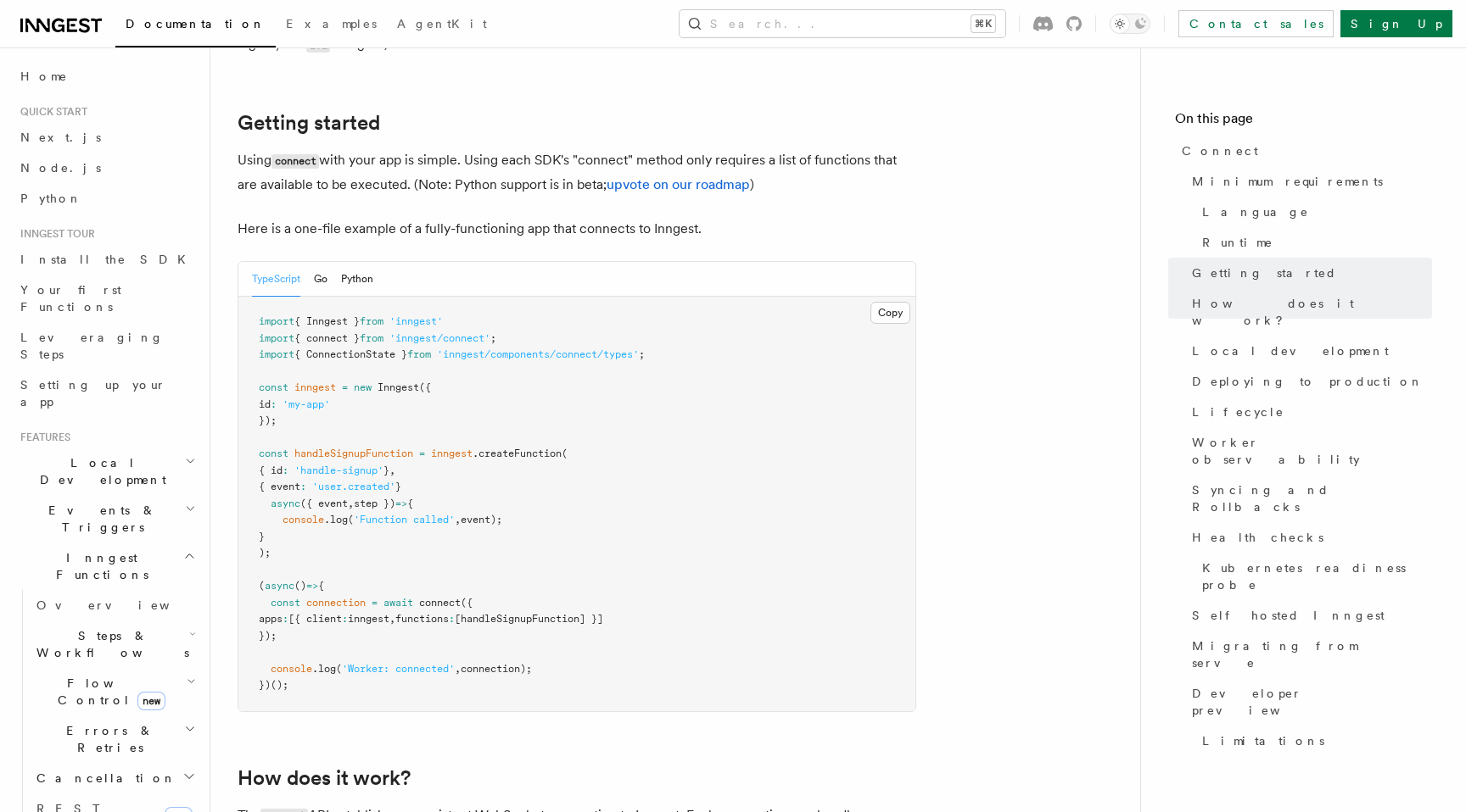
click at [472, 332] on span "'inngest/connect'" at bounding box center [440, 338] width 101 height 12
copy code "import { connect } from 'inngest/connect' ;"
click at [697, 297] on pre "import { Inngest } from 'inngest' import { connect } from 'inngest/connect' ; i…" at bounding box center [576, 504] width 677 height 414
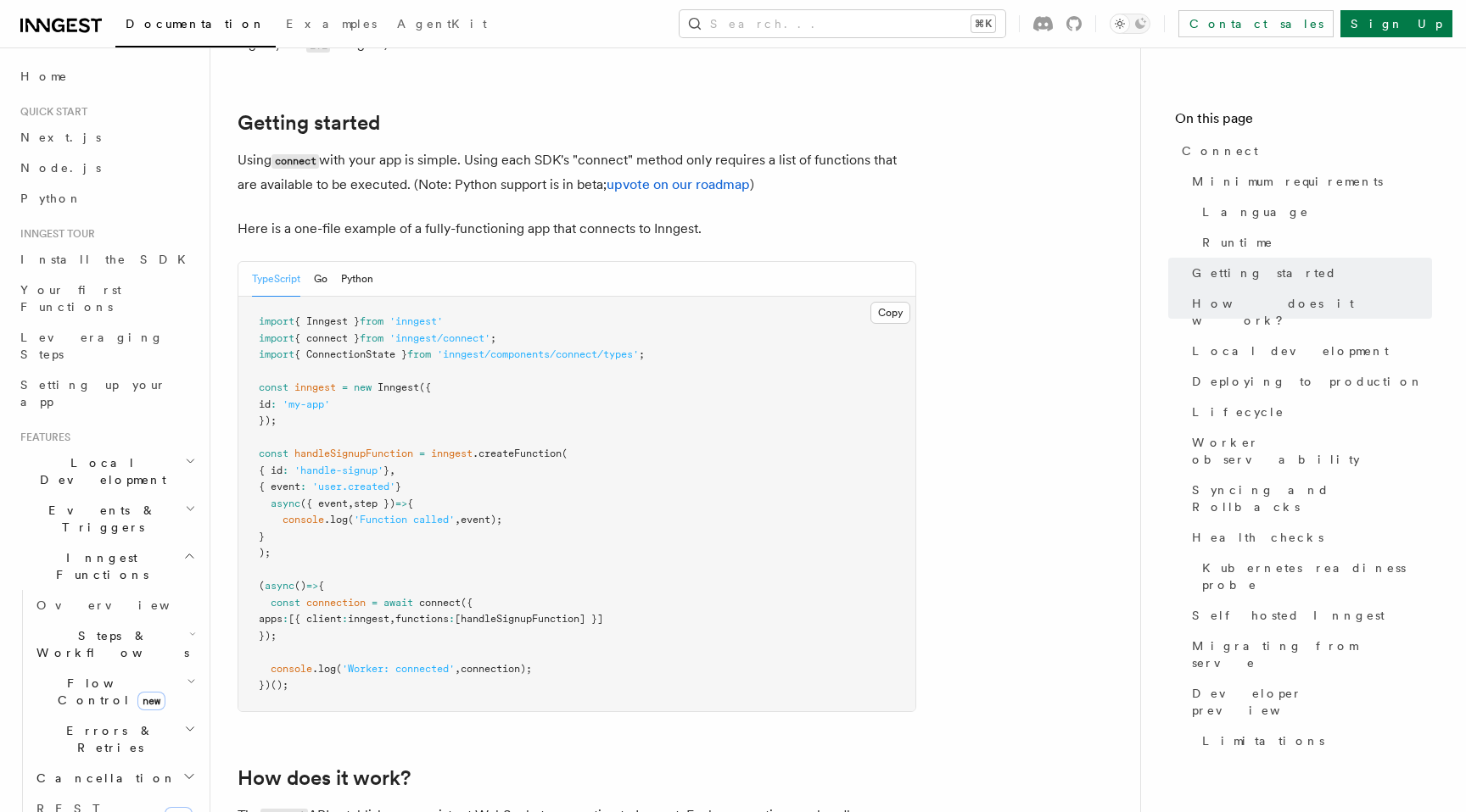
click at [118, 455] on span "Local Development" at bounding box center [99, 472] width 171 height 34
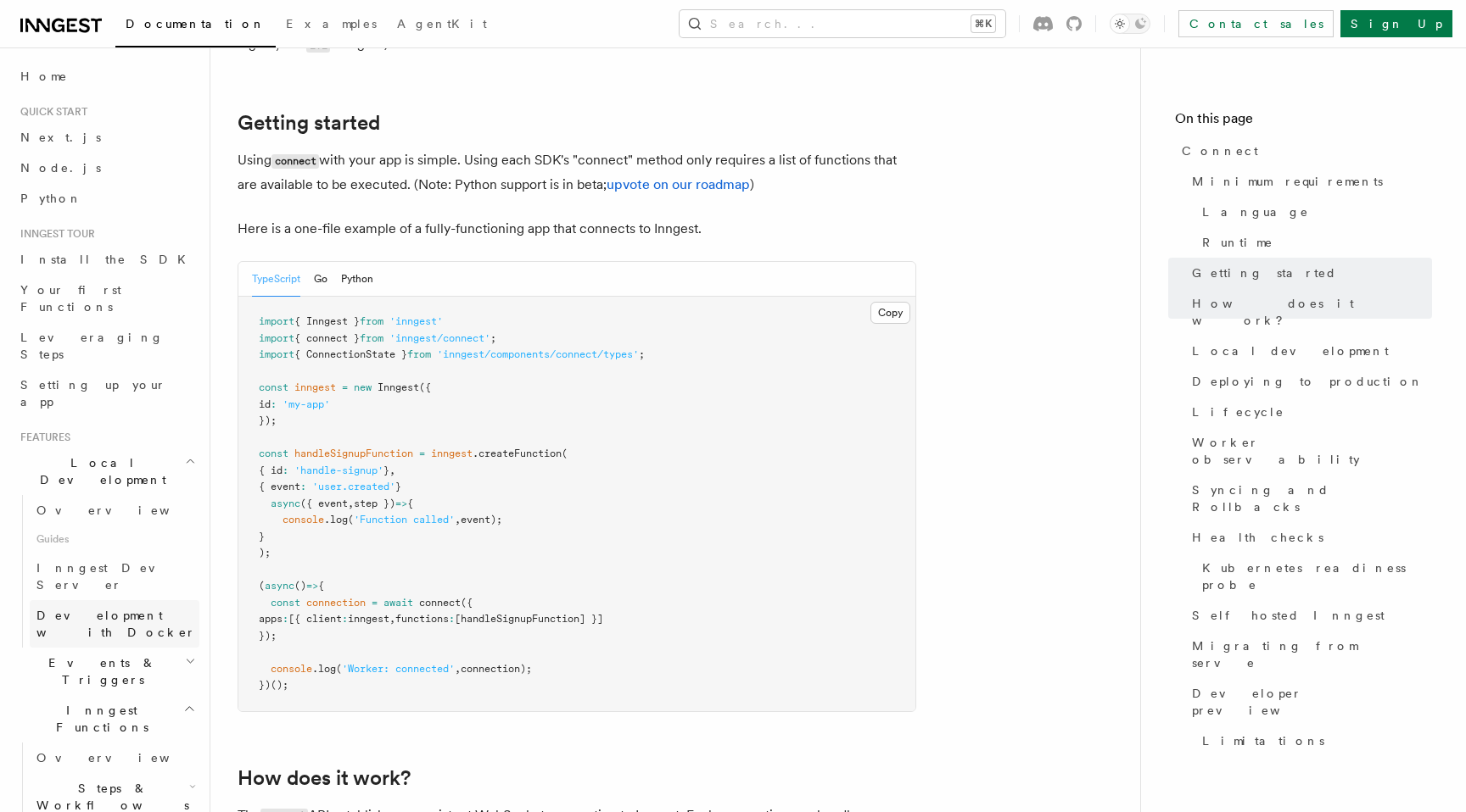
click at [94, 609] on span "Development with Docker" at bounding box center [116, 624] width 160 height 30
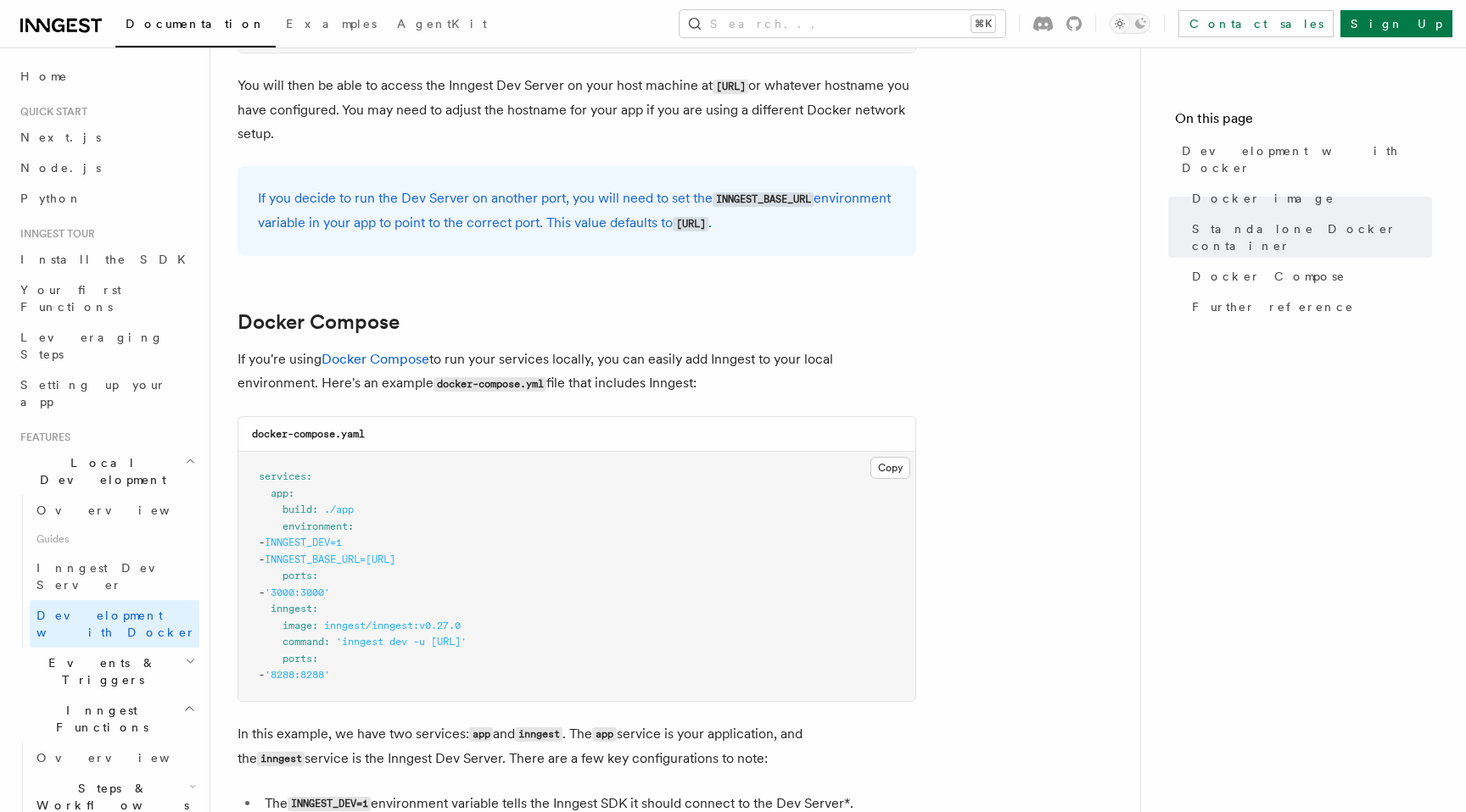
scroll to position [949, 0]
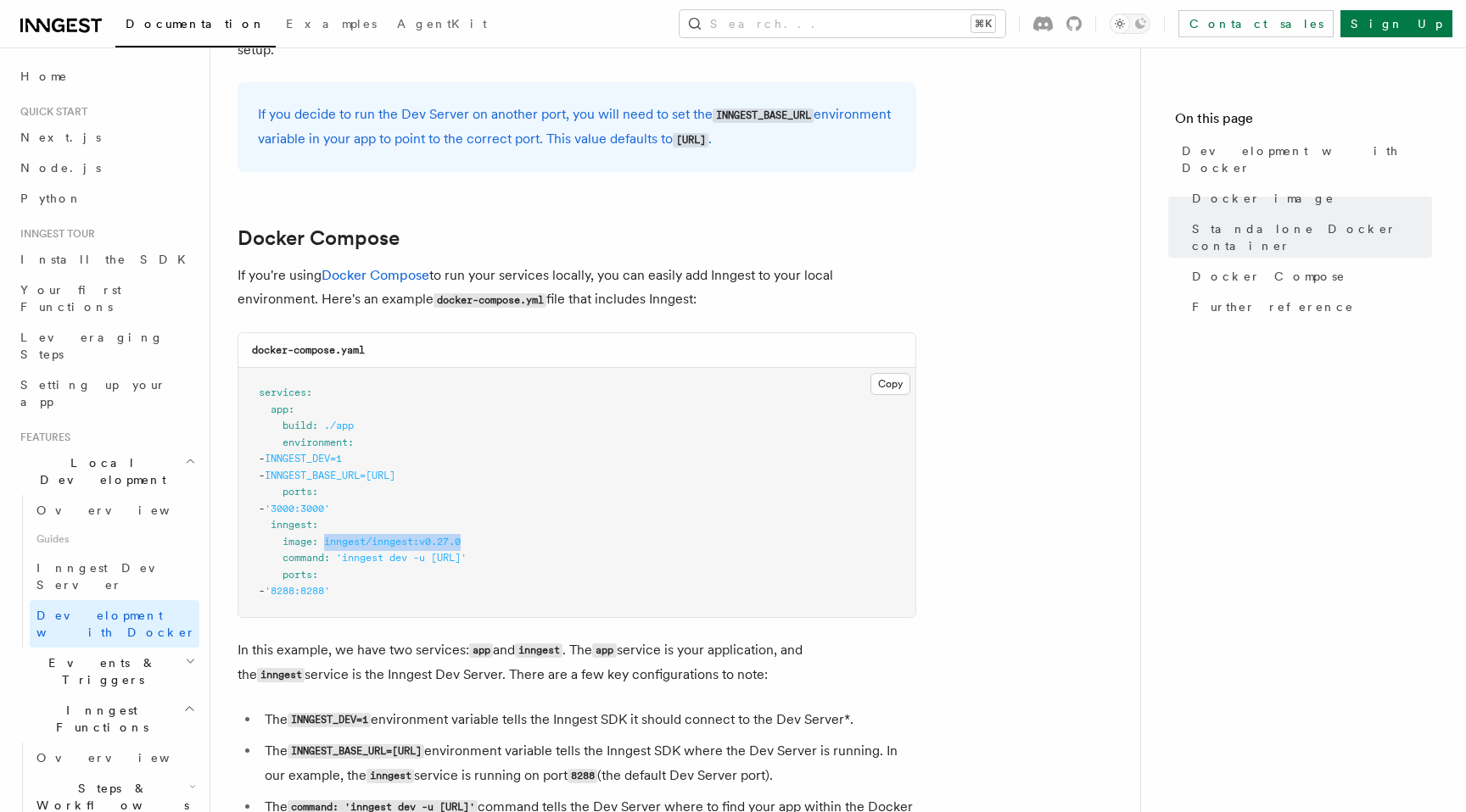
drag, startPoint x: 325, startPoint y: 548, endPoint x: 496, endPoint y: 543, distance: 171.1
click at [496, 543] on pre "services : app : build : ./app environment : - INNGEST_DEV=1 - INNGEST_BASE_URL…" at bounding box center [576, 493] width 677 height 250
copy span "inngest/inngest:v0.27.0"
click at [1082, 21] on icon at bounding box center [1074, 23] width 15 height 15
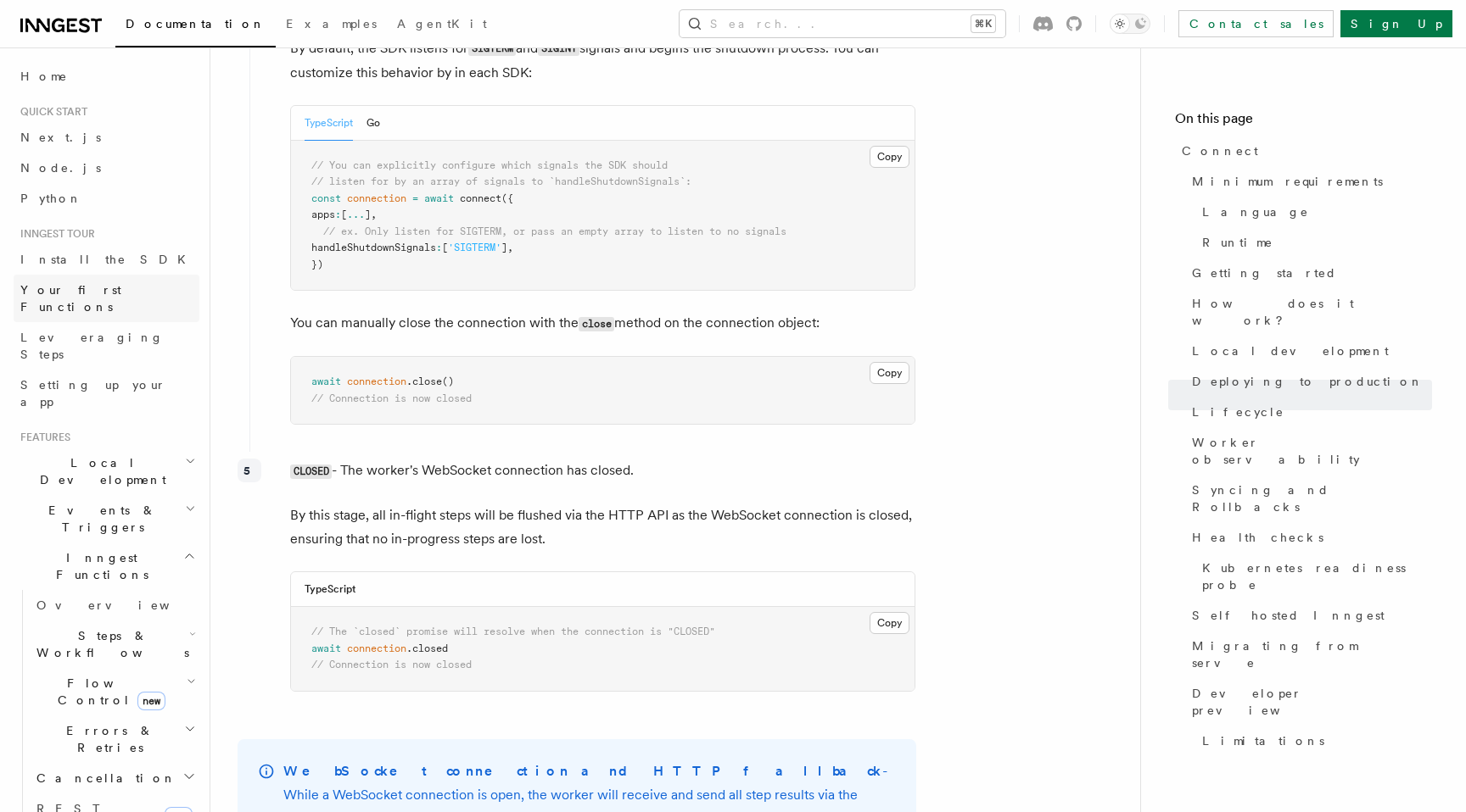
click at [96, 295] on span "Your first Functions" at bounding box center [70, 299] width 101 height 30
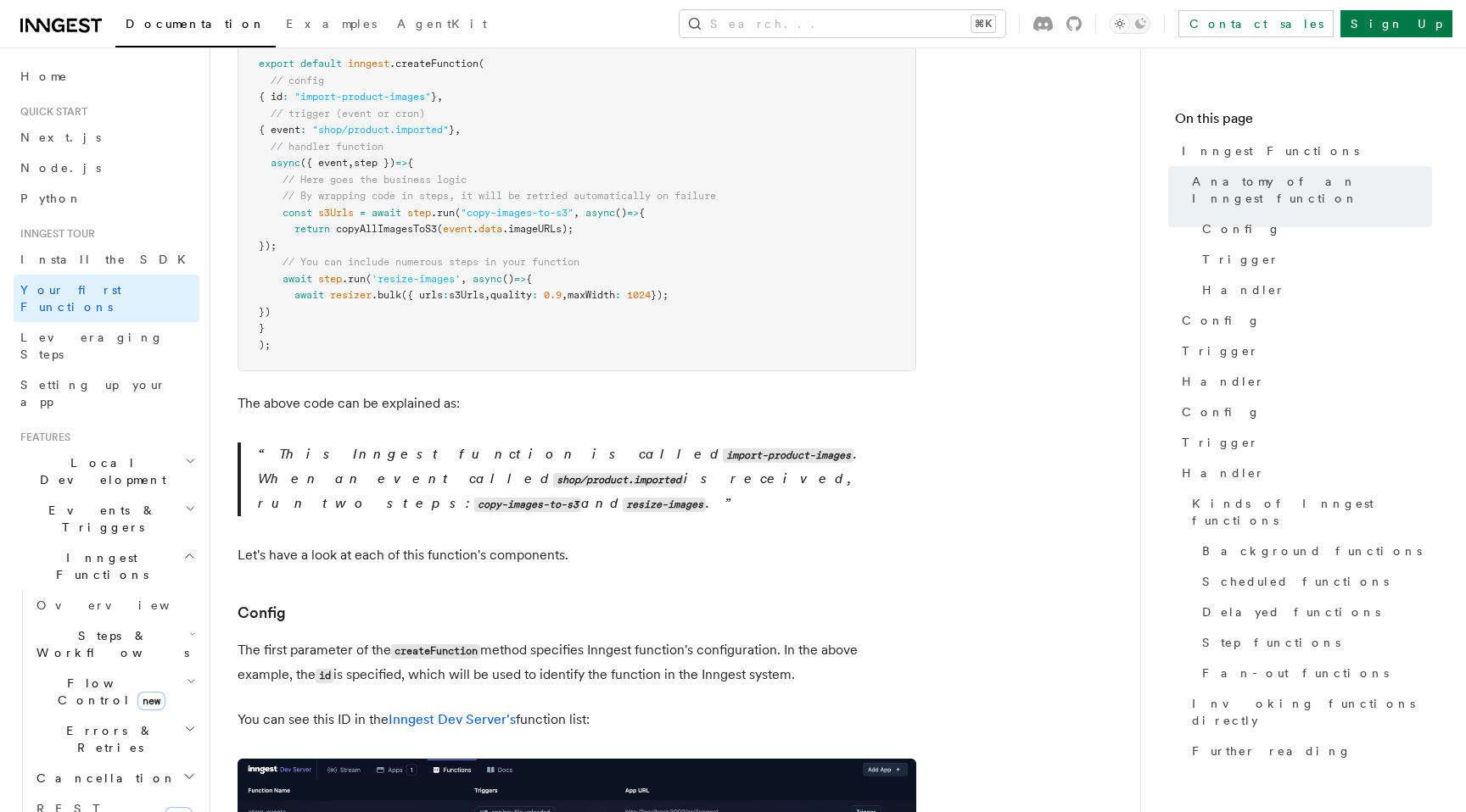
scroll to position [508, 0]
click at [63, 16] on icon at bounding box center [61, 25] width 81 height 21
